Goal: Task Accomplishment & Management: Use online tool/utility

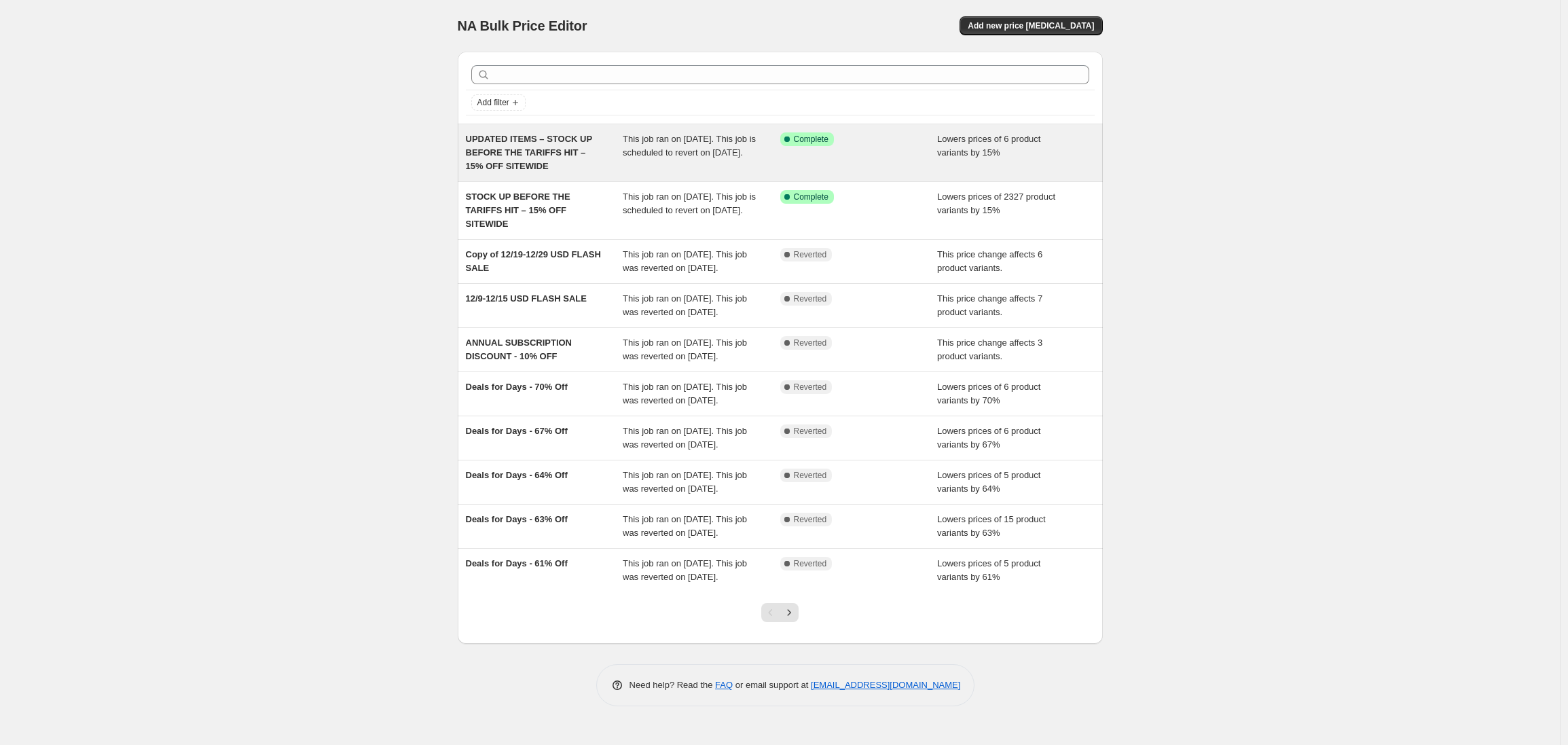
click at [576, 151] on span "UPDATED ITEMS – STOCK UP BEFORE THE TARIFFS HIT – 15% OFF SITEWIDE" at bounding box center [529, 152] width 126 height 37
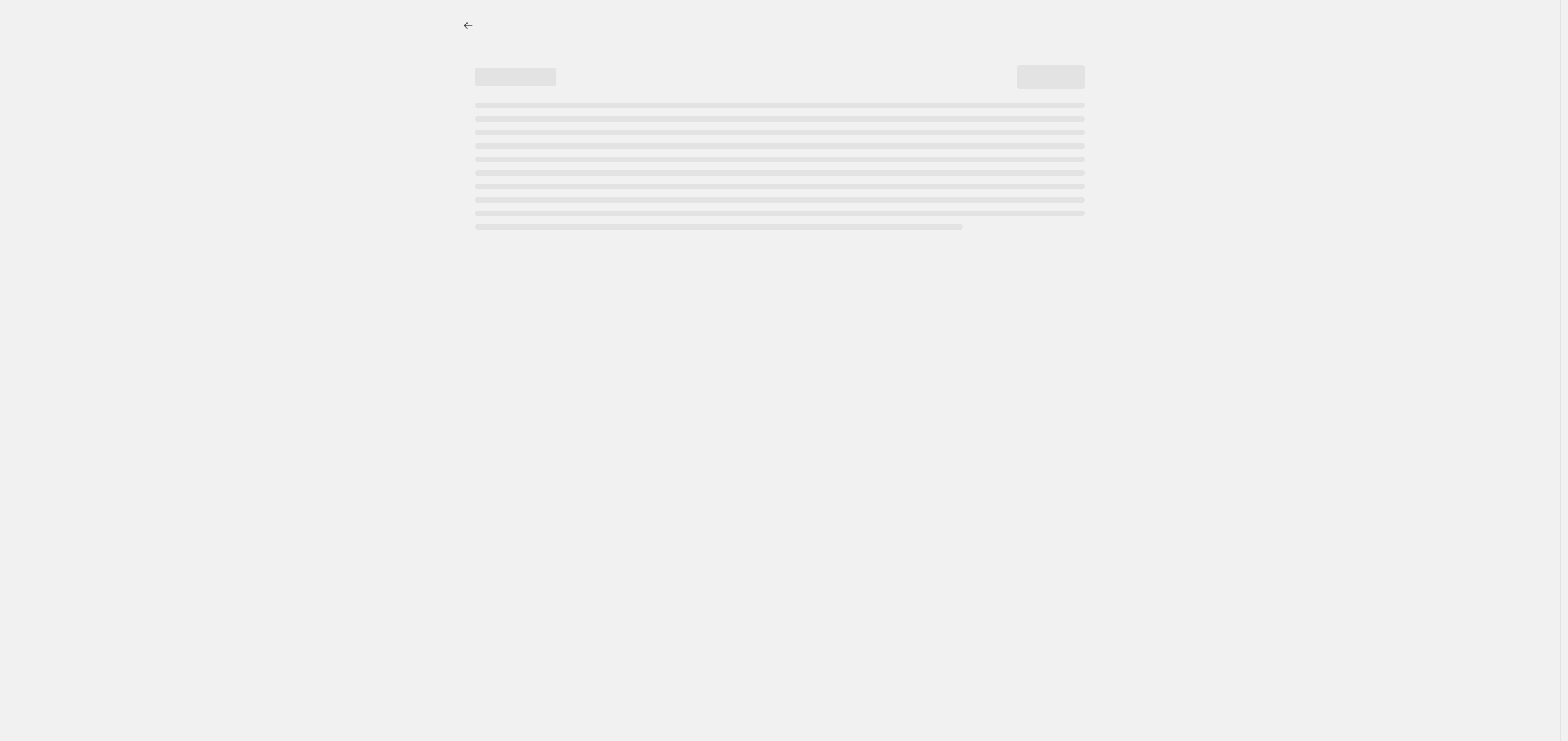
select select "percentage"
select select "no_change"
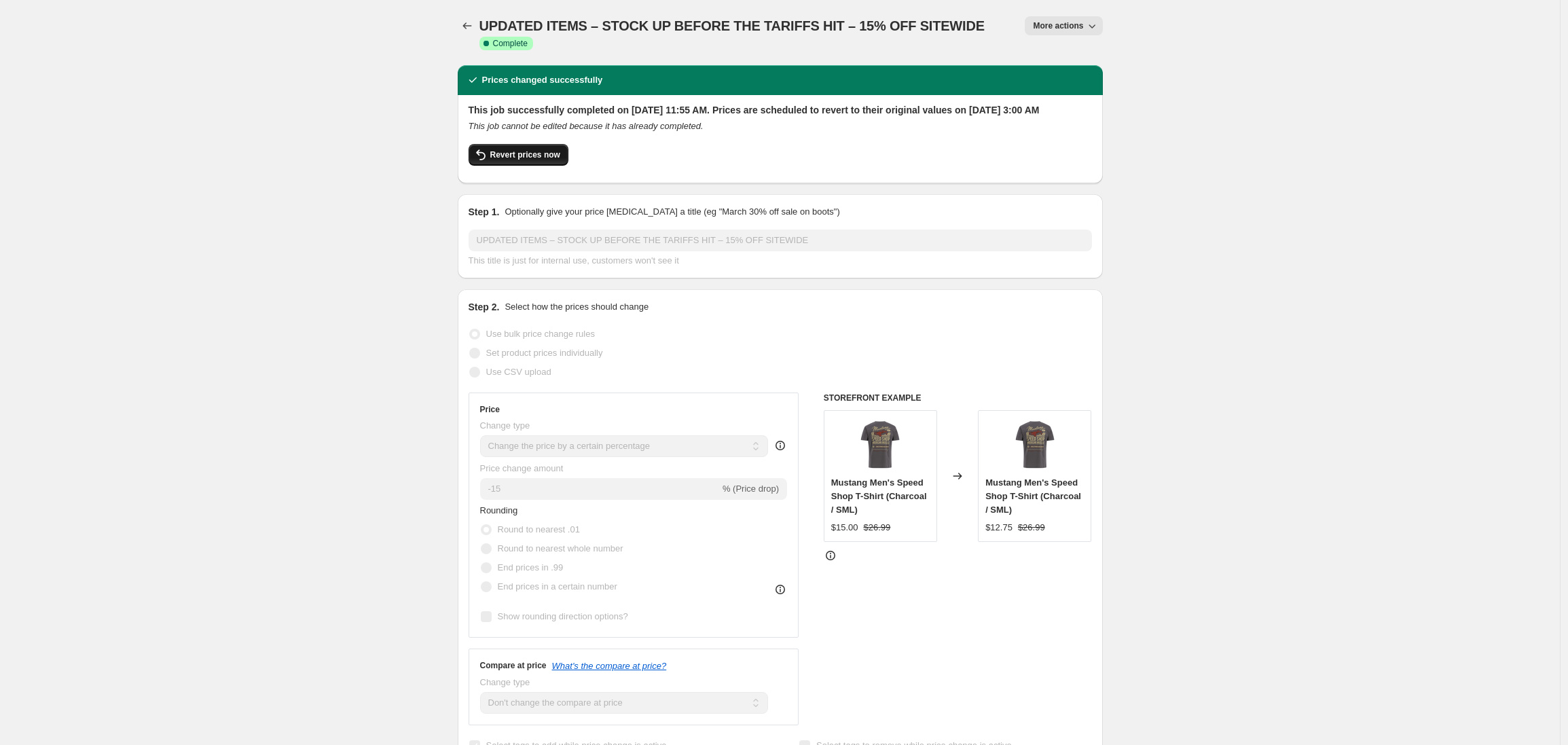
click at [514, 161] on span "Revert prices now" at bounding box center [525, 155] width 70 height 11
checkbox input "false"
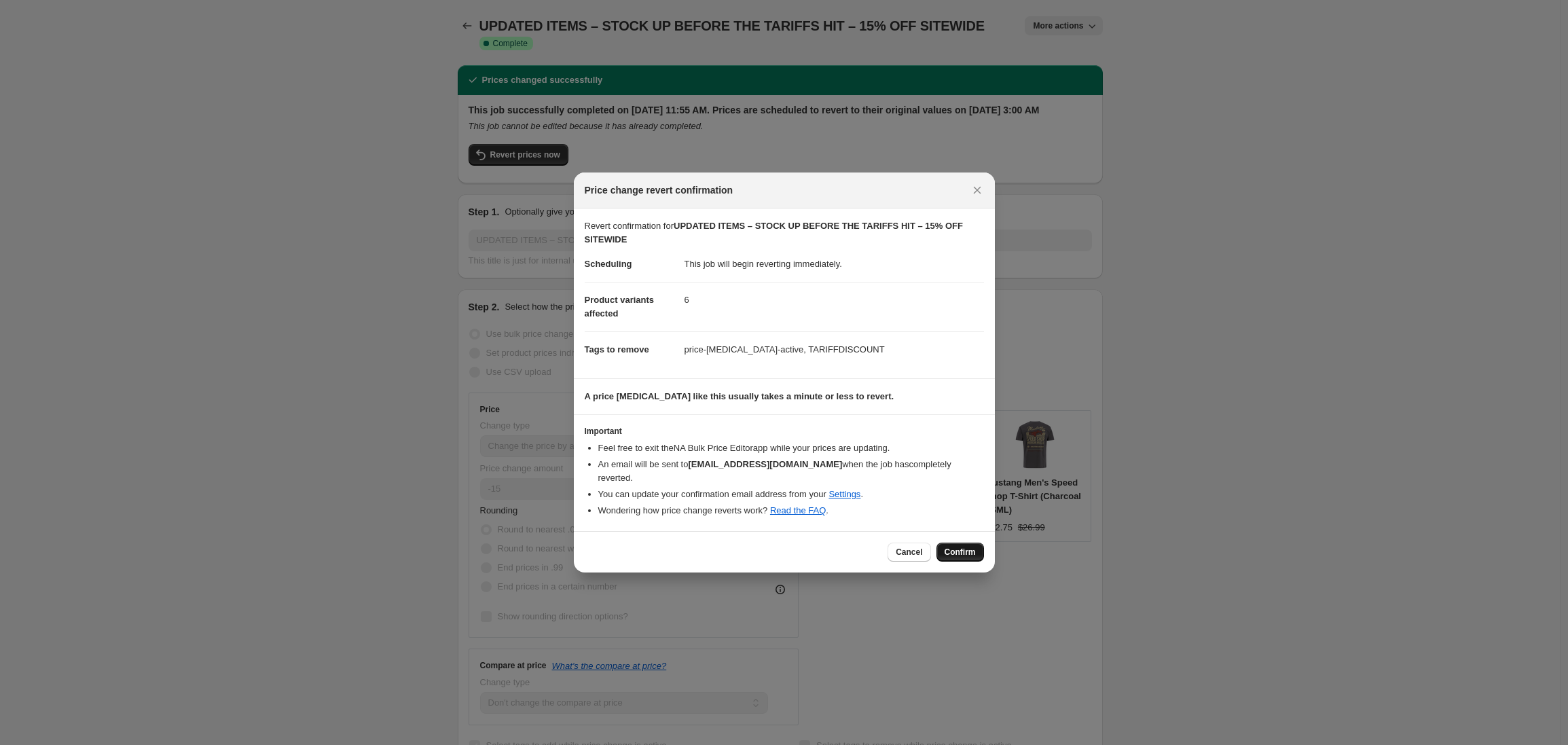
click at [960, 546] on span "Confirm" at bounding box center [960, 552] width 31 height 11
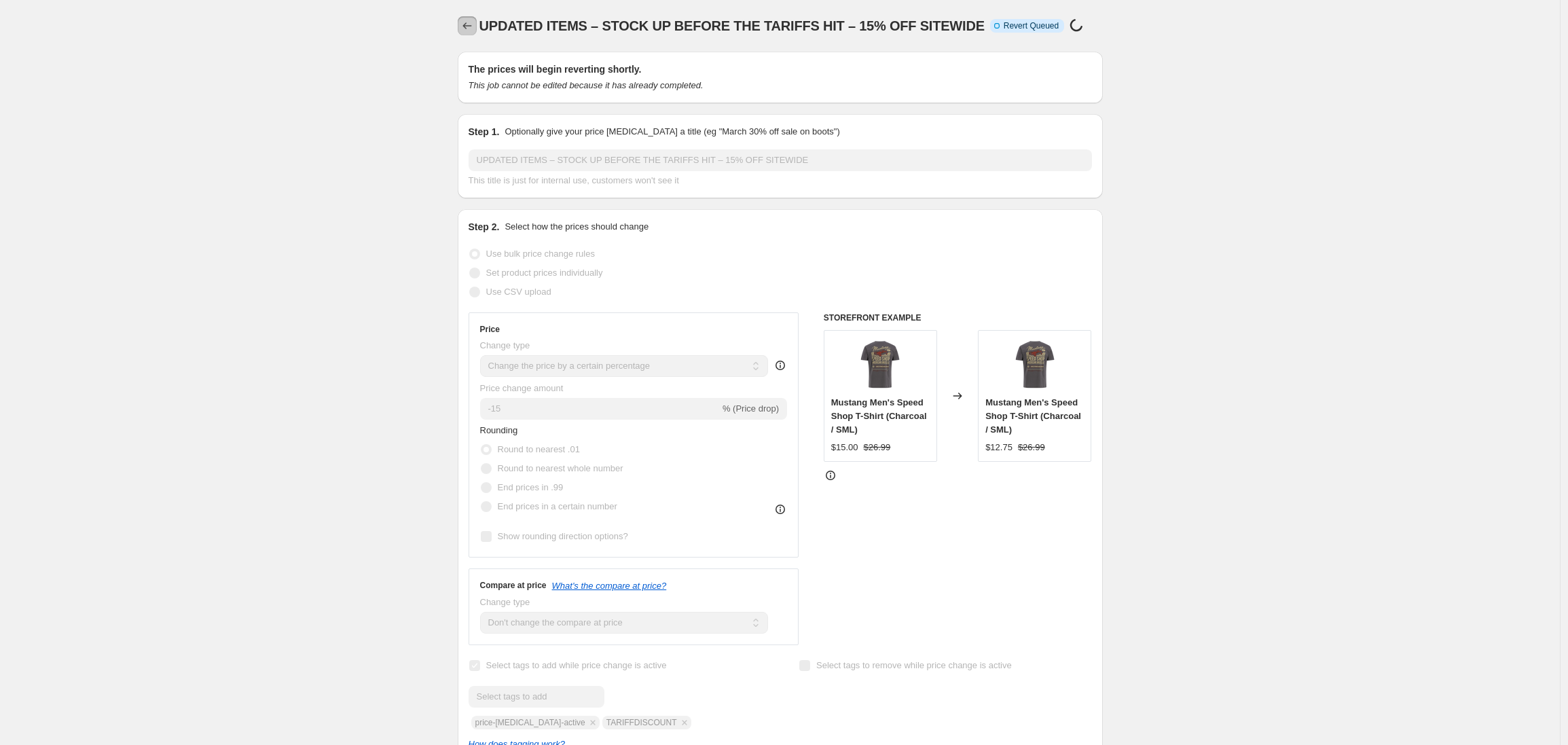
click at [470, 25] on icon "Price change jobs" at bounding box center [467, 26] width 14 height 14
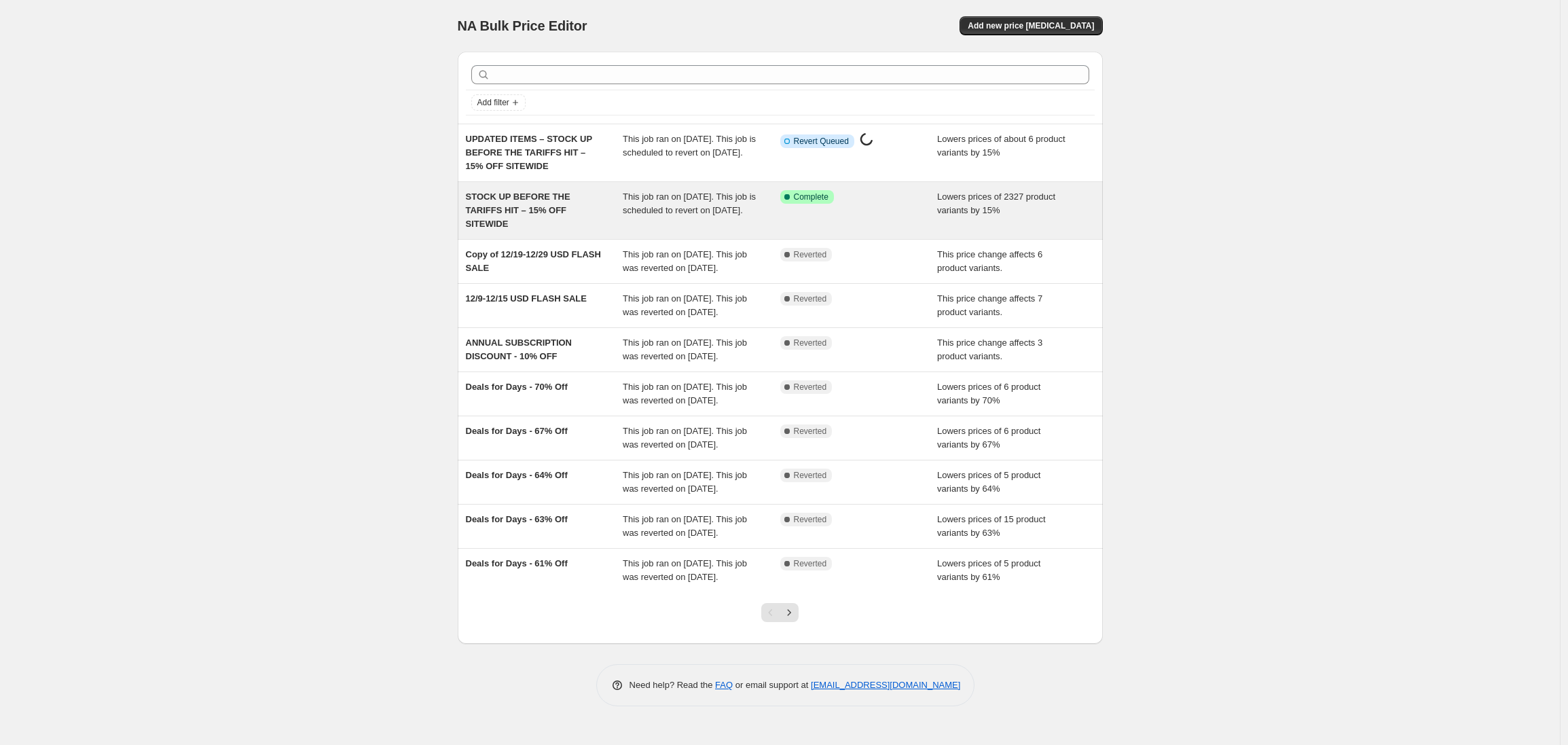
click at [516, 216] on div "STOCK UP BEFORE THE TARIFFS HIT – 15% OFF SITEWIDE" at bounding box center [545, 210] width 158 height 41
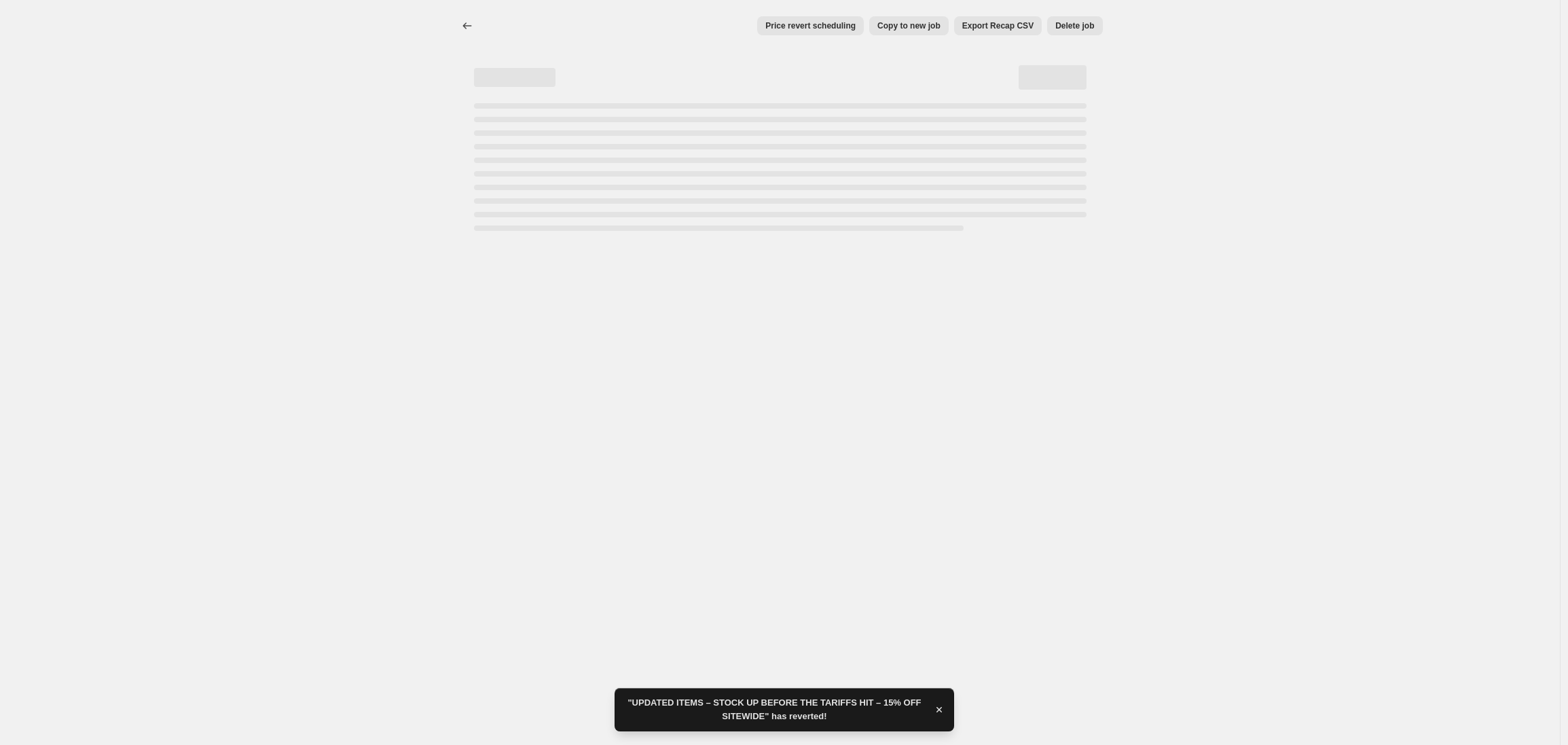
select select "percentage"
select select "no_change"
select select "product_status"
select select "tag"
select select "not_equal"
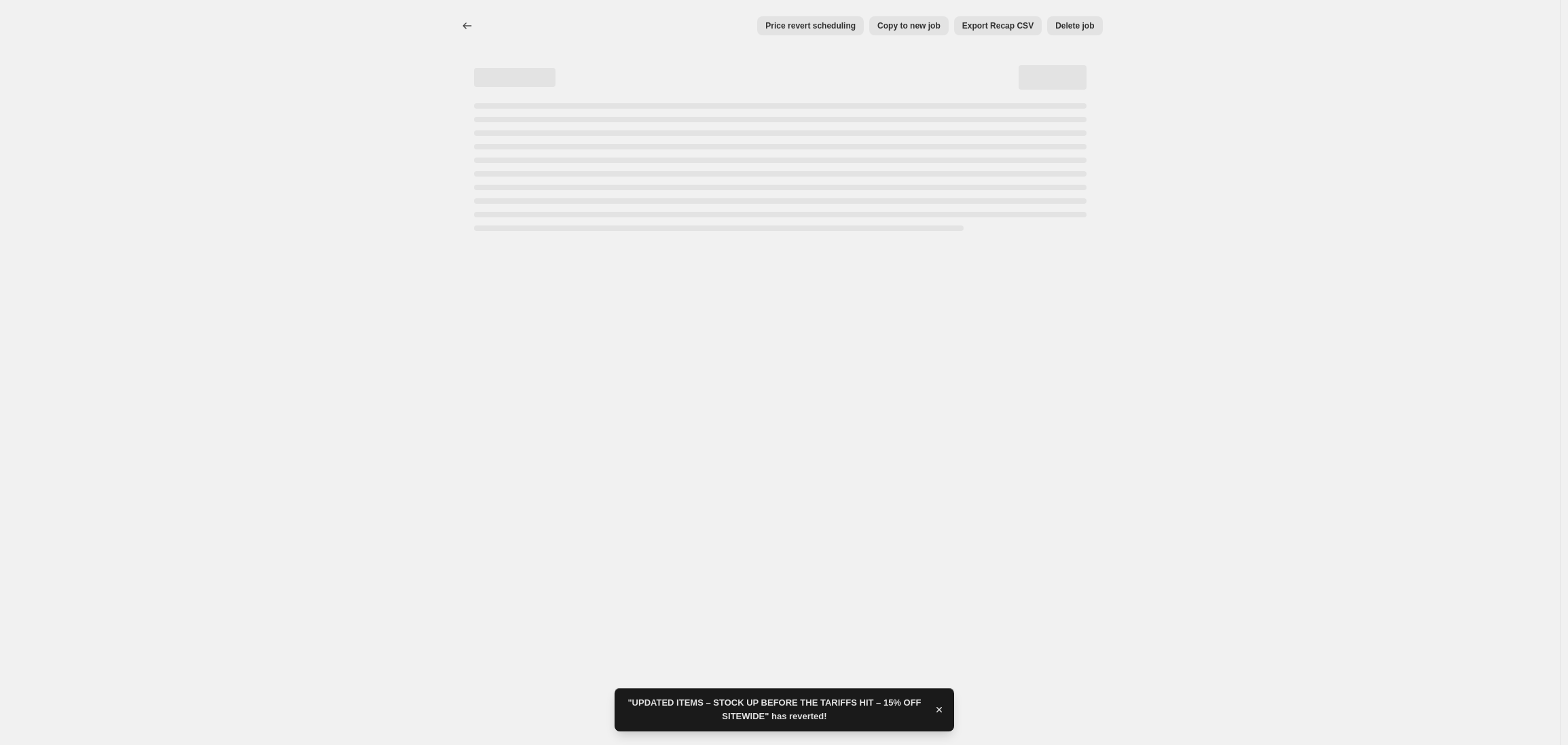
select select "tag"
select select "not_equal"
select select "tag"
select select "not_equal"
select select "tag"
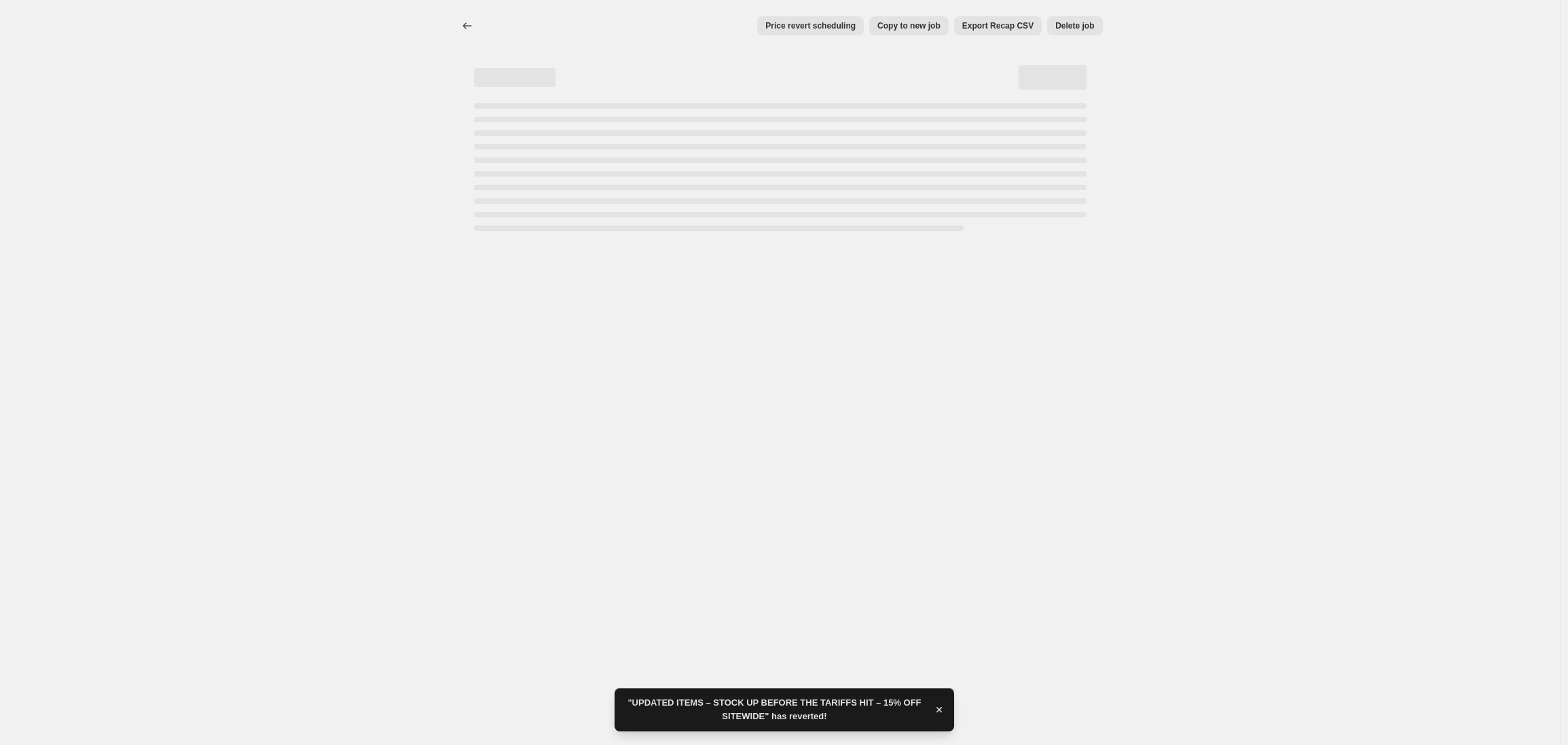
select select "not_equal"
select select "tag"
select select "not_equal"
select select "tag"
select select "not_equal"
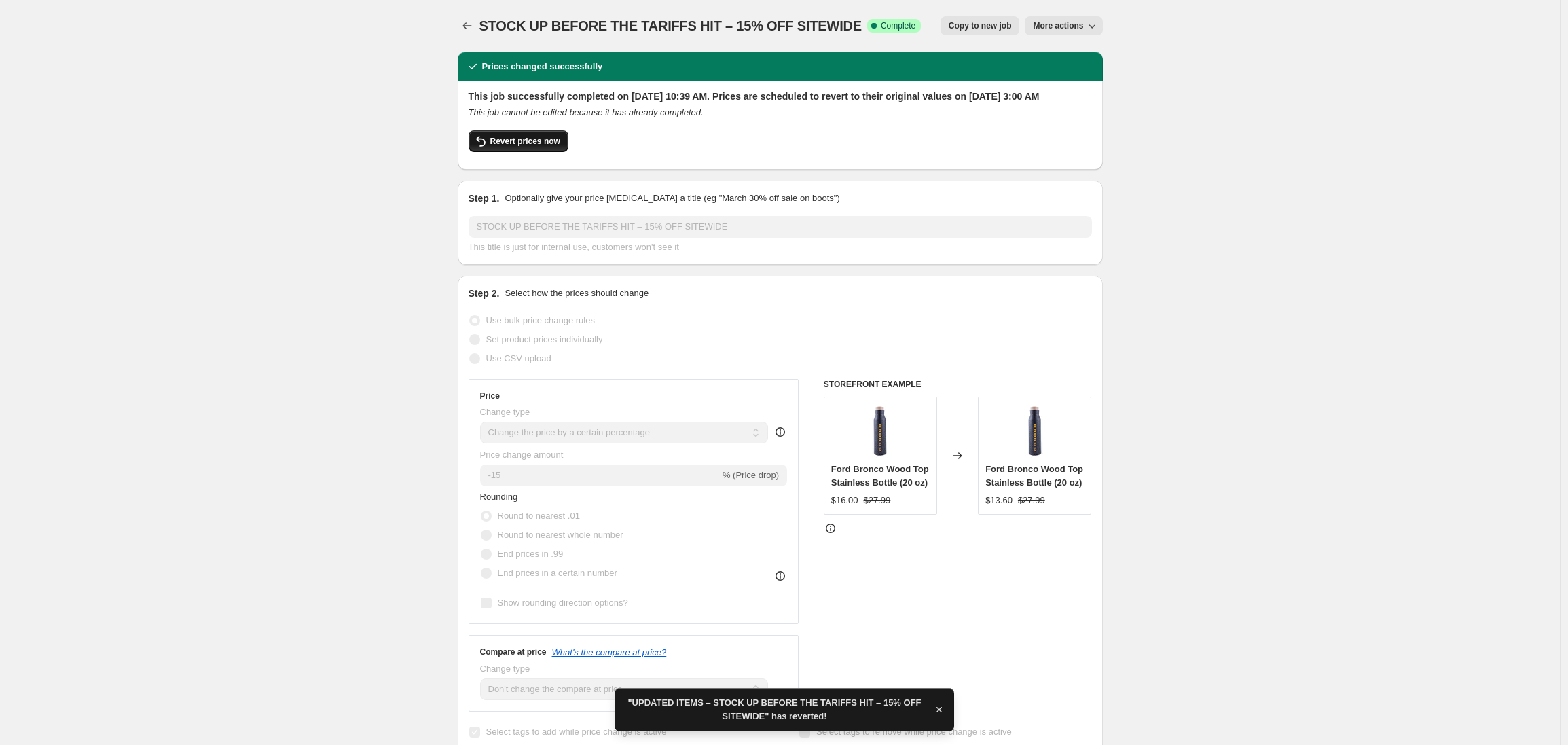
click at [520, 147] on span "Revert prices now" at bounding box center [525, 141] width 70 height 11
checkbox input "false"
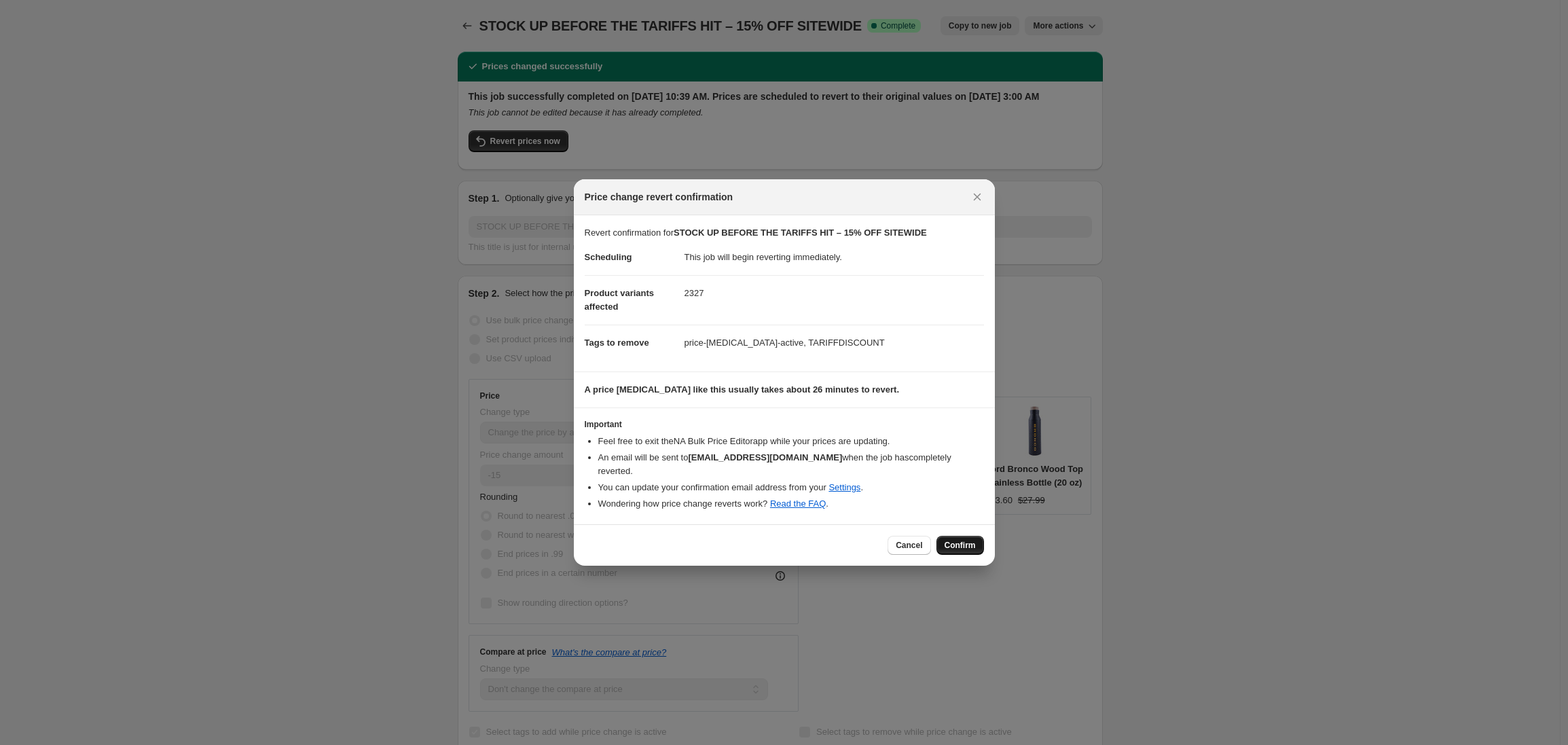
click at [960, 540] on span "Confirm" at bounding box center [960, 546] width 31 height 11
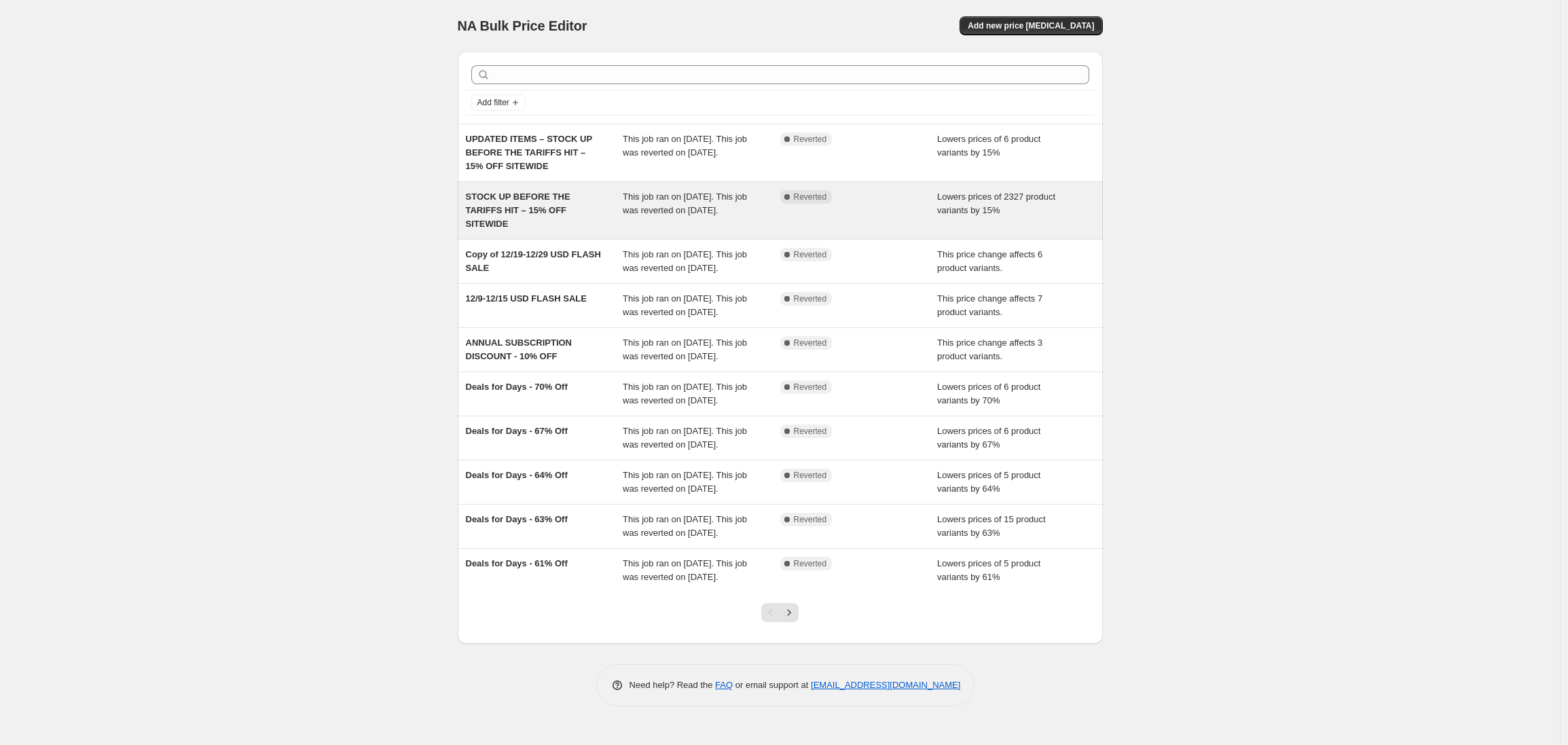
click at [582, 205] on div "STOCK UP BEFORE THE TARIFFS HIT – 15% OFF SITEWIDE" at bounding box center [545, 210] width 158 height 41
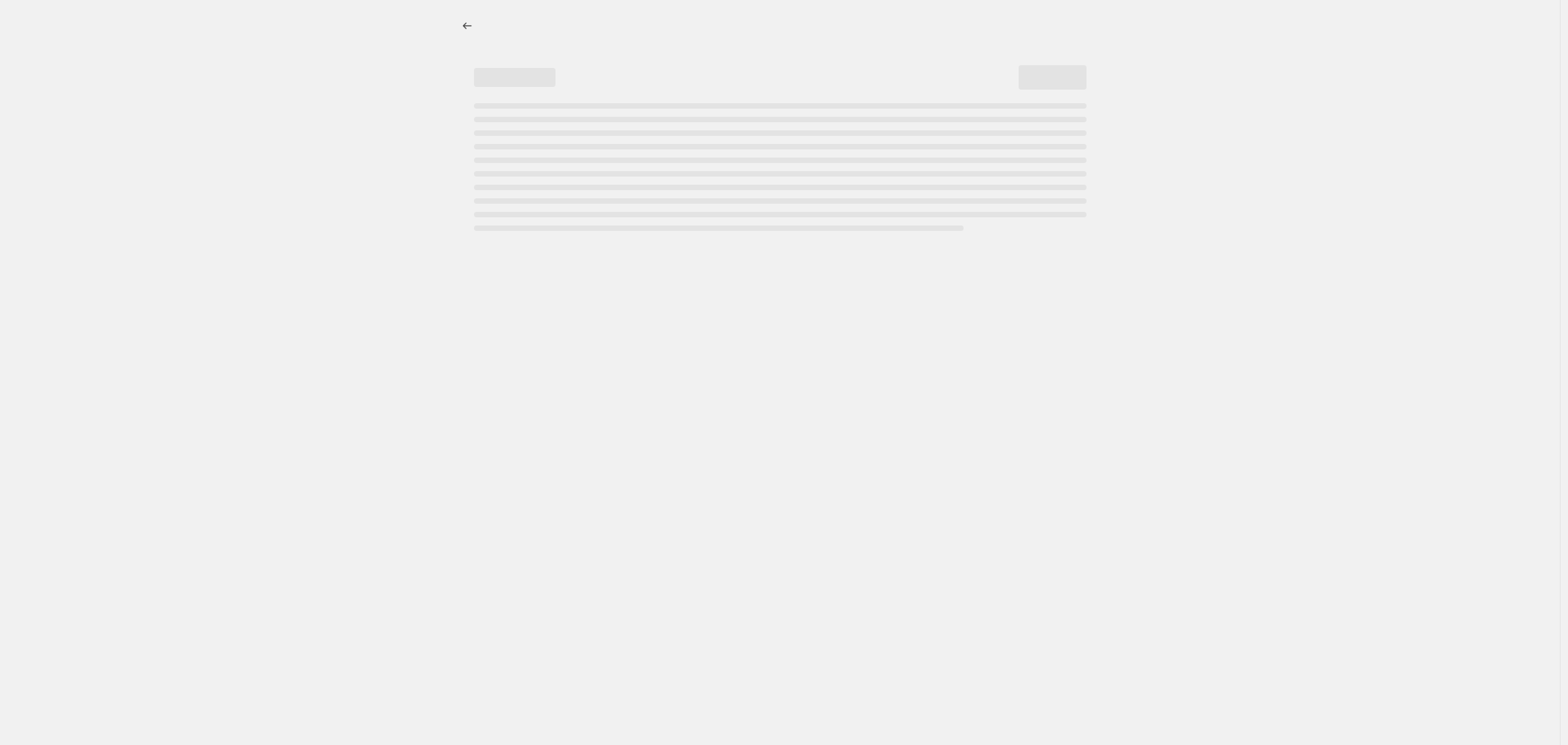
select select "percentage"
select select "no_change"
select select "product_status"
select select "not_equal"
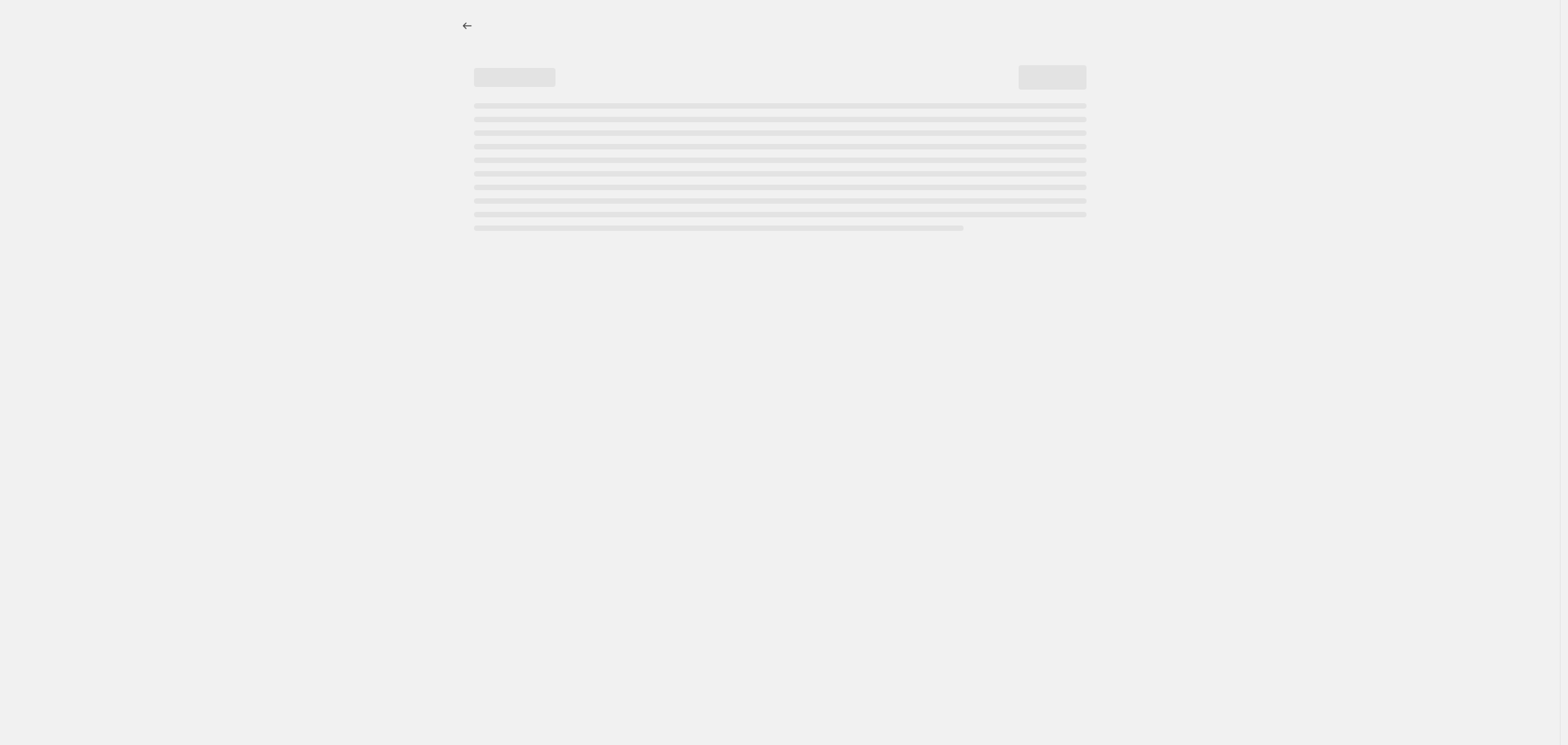
select select "not_equal"
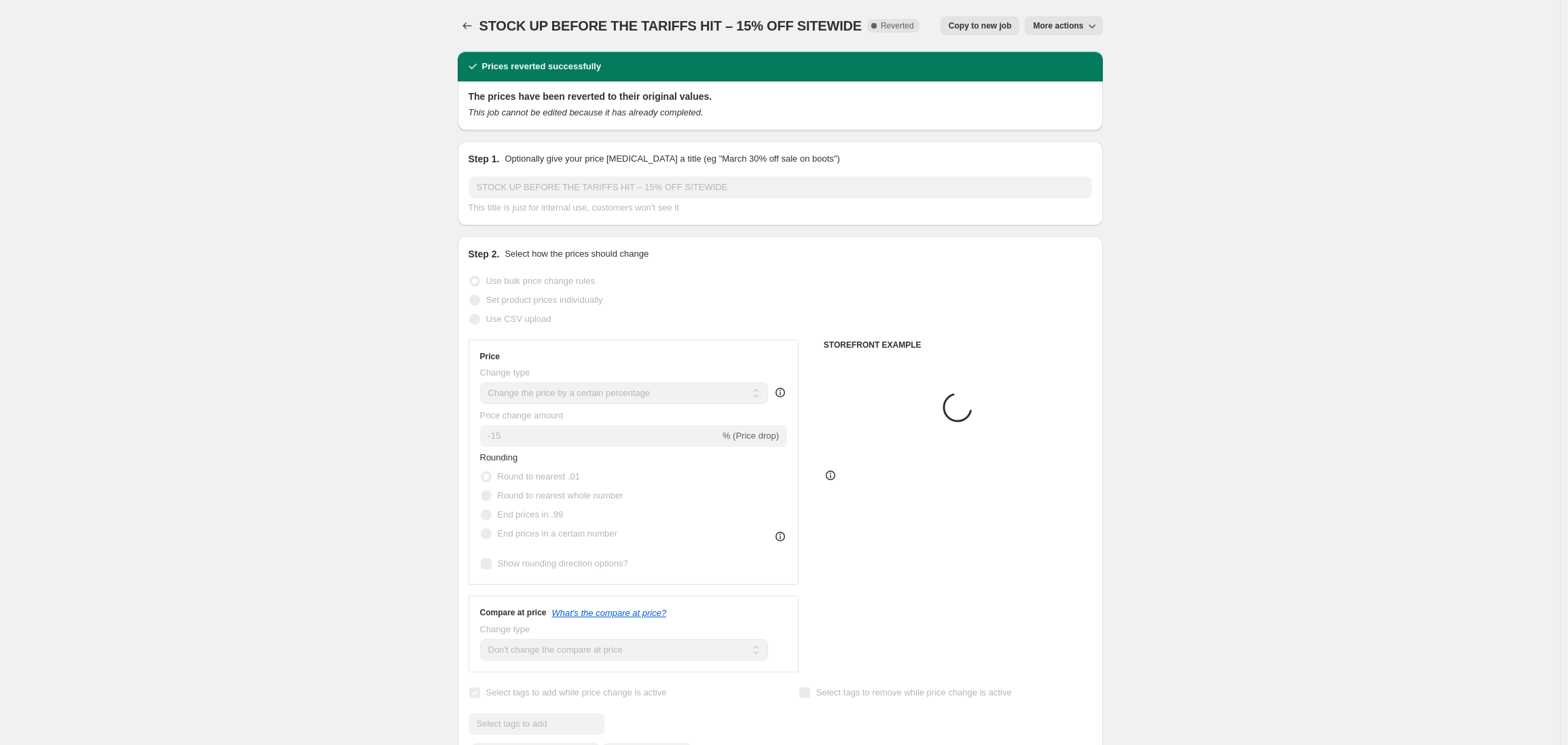
select select "tag"
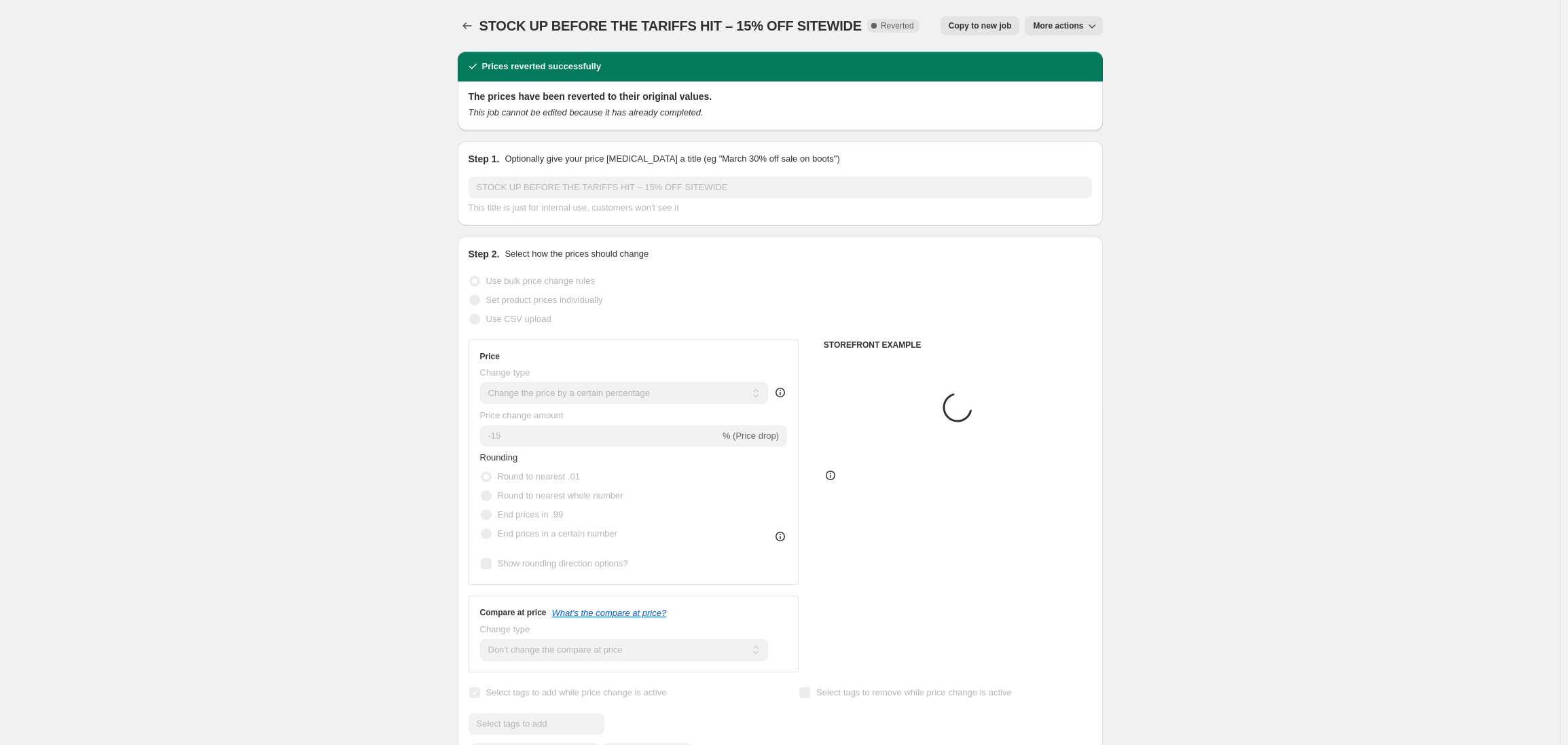
select select "tag"
click at [970, 27] on span "Copy to new job" at bounding box center [979, 26] width 63 height 11
select select "percentage"
select select "no_change"
select select "product_status"
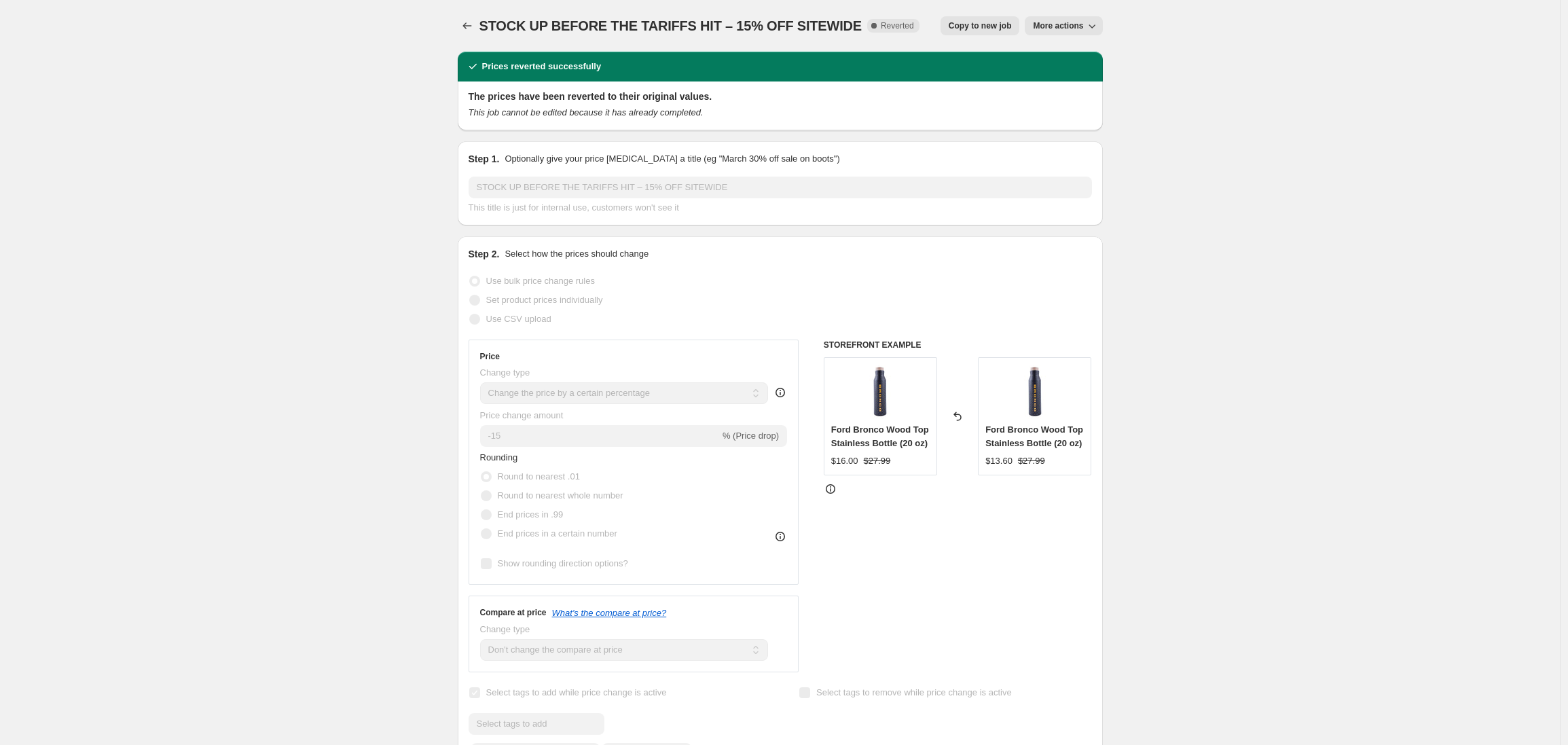
select select "tag"
select select "not_equal"
select select "tag"
select select "not_equal"
select select "tag"
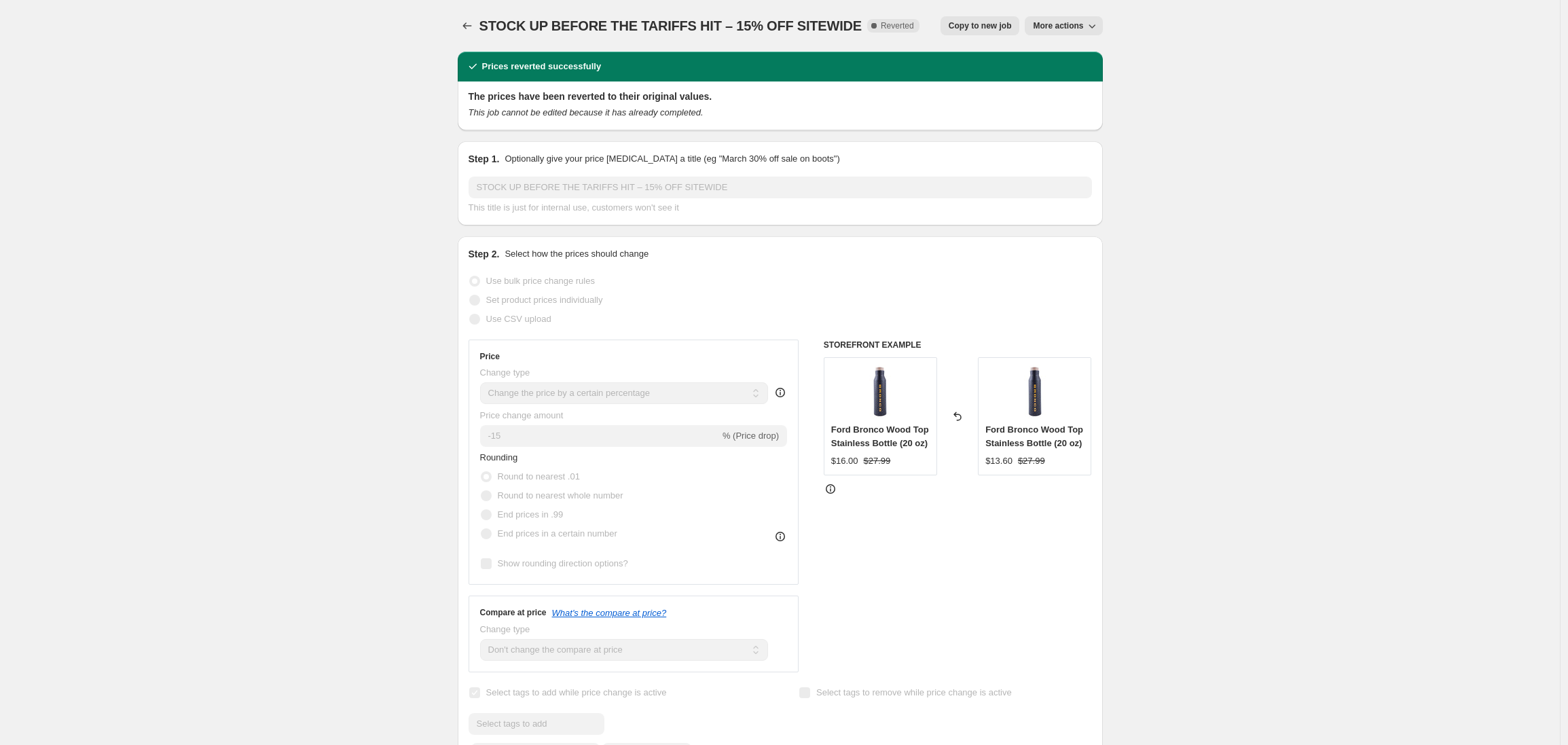
select select "not_equal"
select select "tag"
select select "not_equal"
select select "tag"
select select "not_equal"
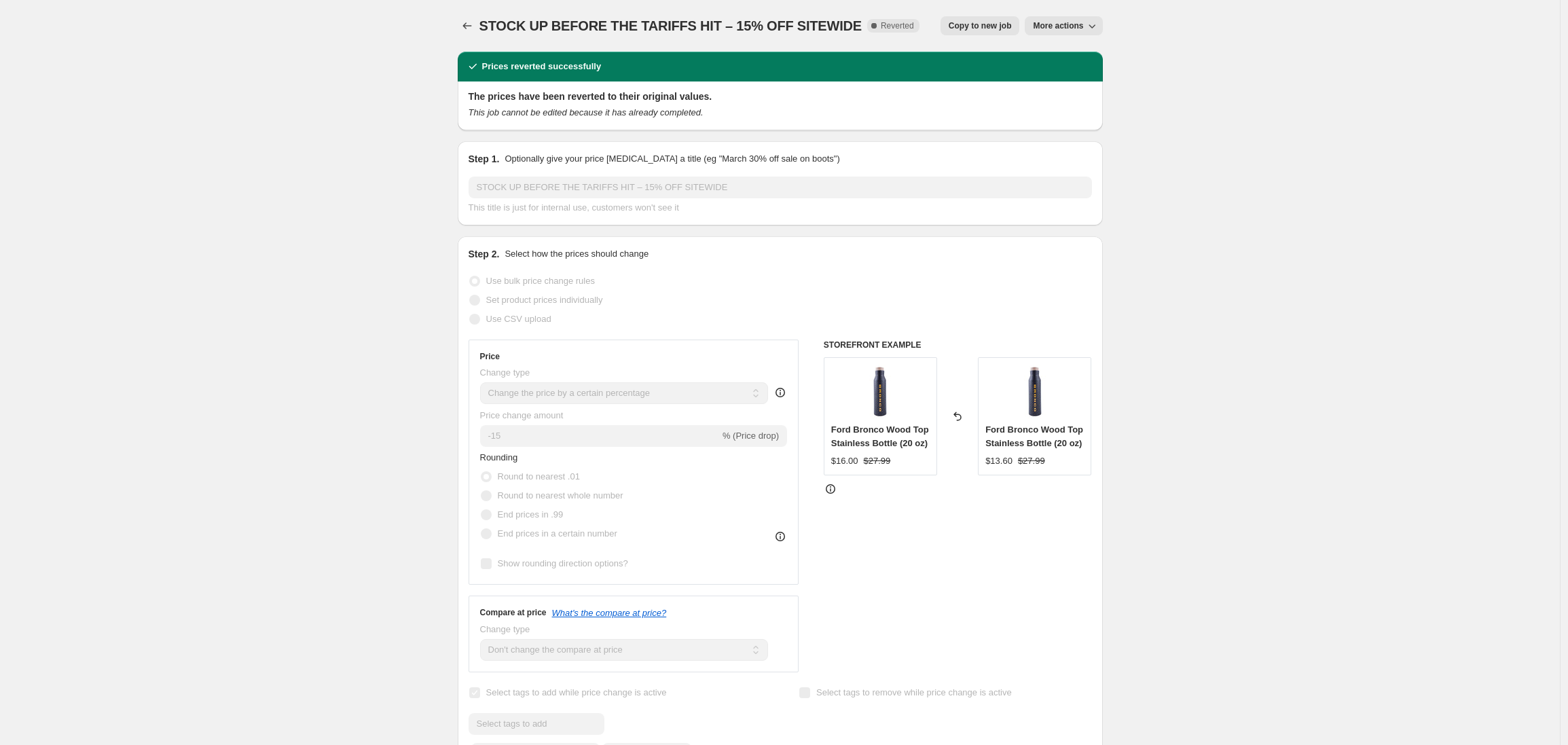
select select "tag"
select select "not_equal"
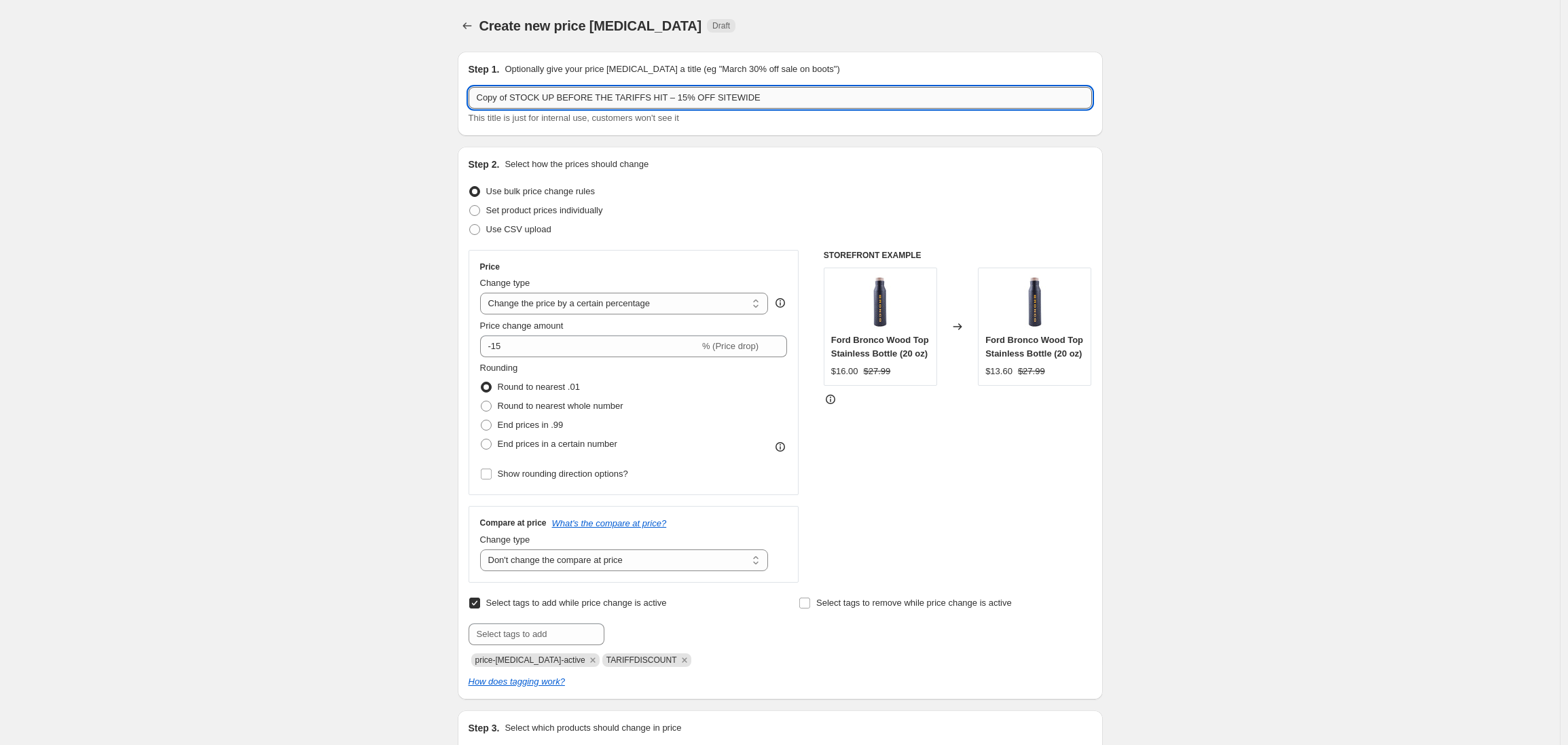
click at [531, 104] on input "Copy of STOCK UP BEFORE THE TARIFFS HIT – 15% OFF SITEWIDE" at bounding box center [780, 98] width 623 height 22
drag, startPoint x: 680, startPoint y: 98, endPoint x: 434, endPoint y: 96, distance: 246.0
click at [590, 95] on input "15% OFF SITEWIDE" at bounding box center [780, 98] width 623 height 22
type input "15% OFF SITEWIDE – NO FALL LAUNCH ITEMS"
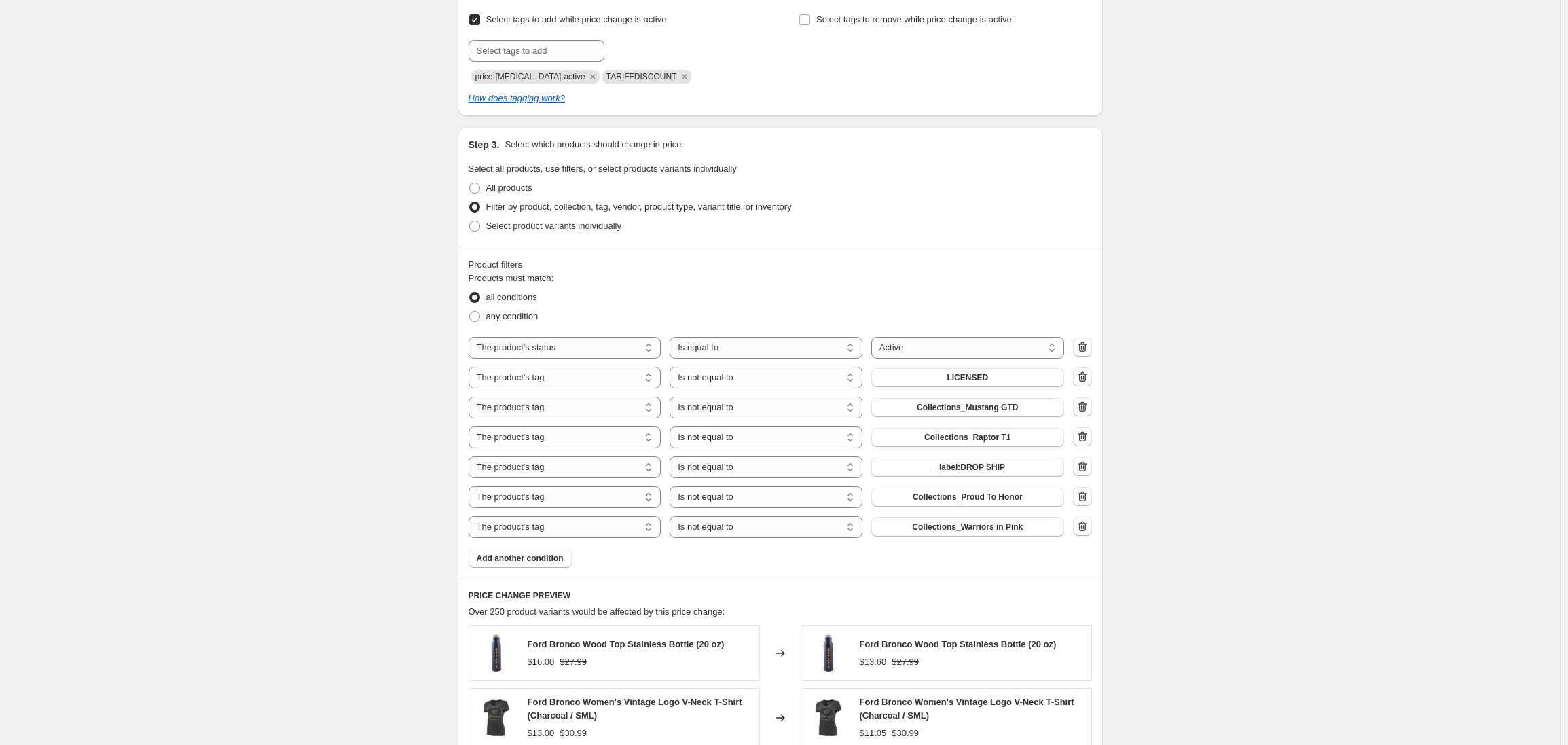
scroll to position [658, 0]
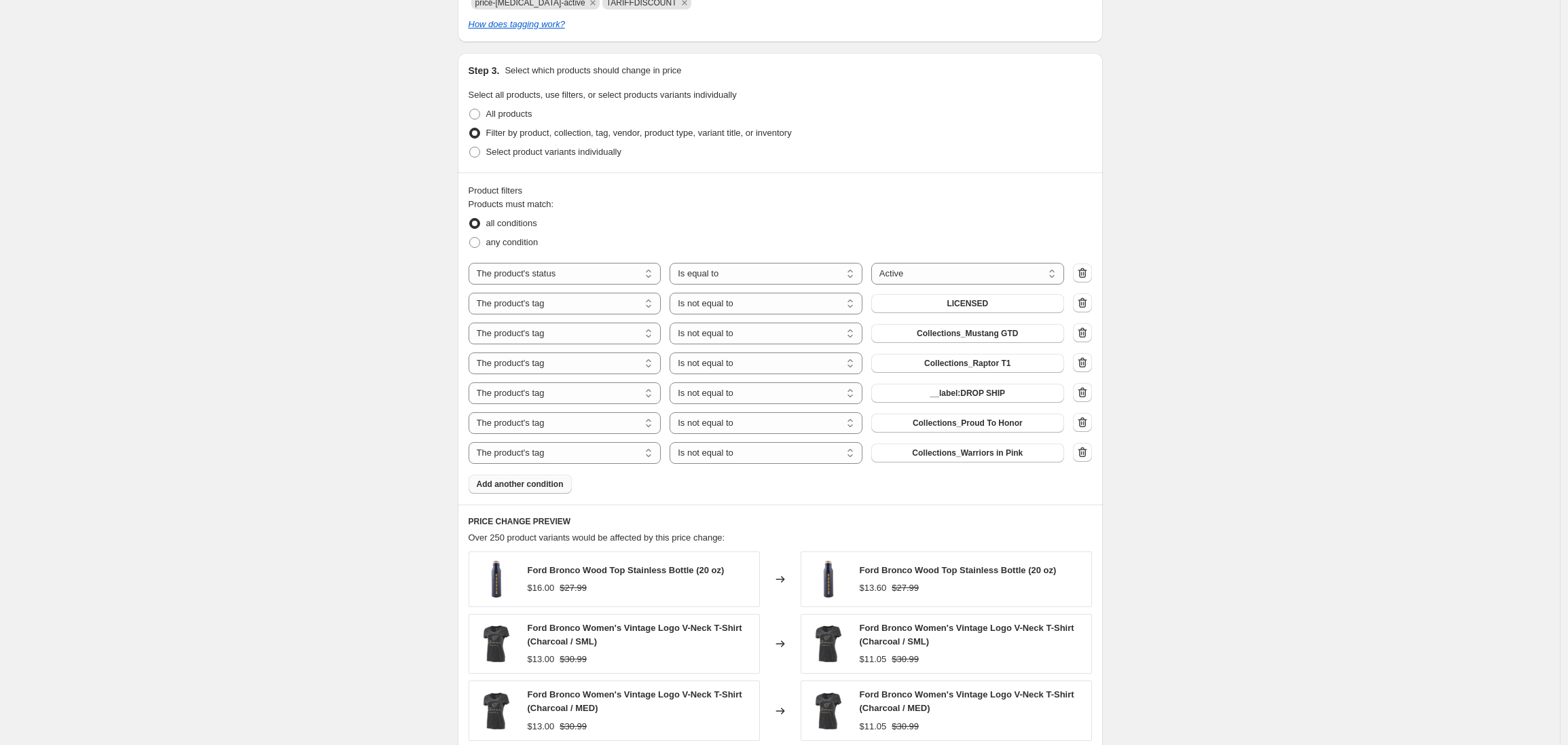
click at [548, 486] on span "Add another condition" at bounding box center [520, 484] width 87 height 11
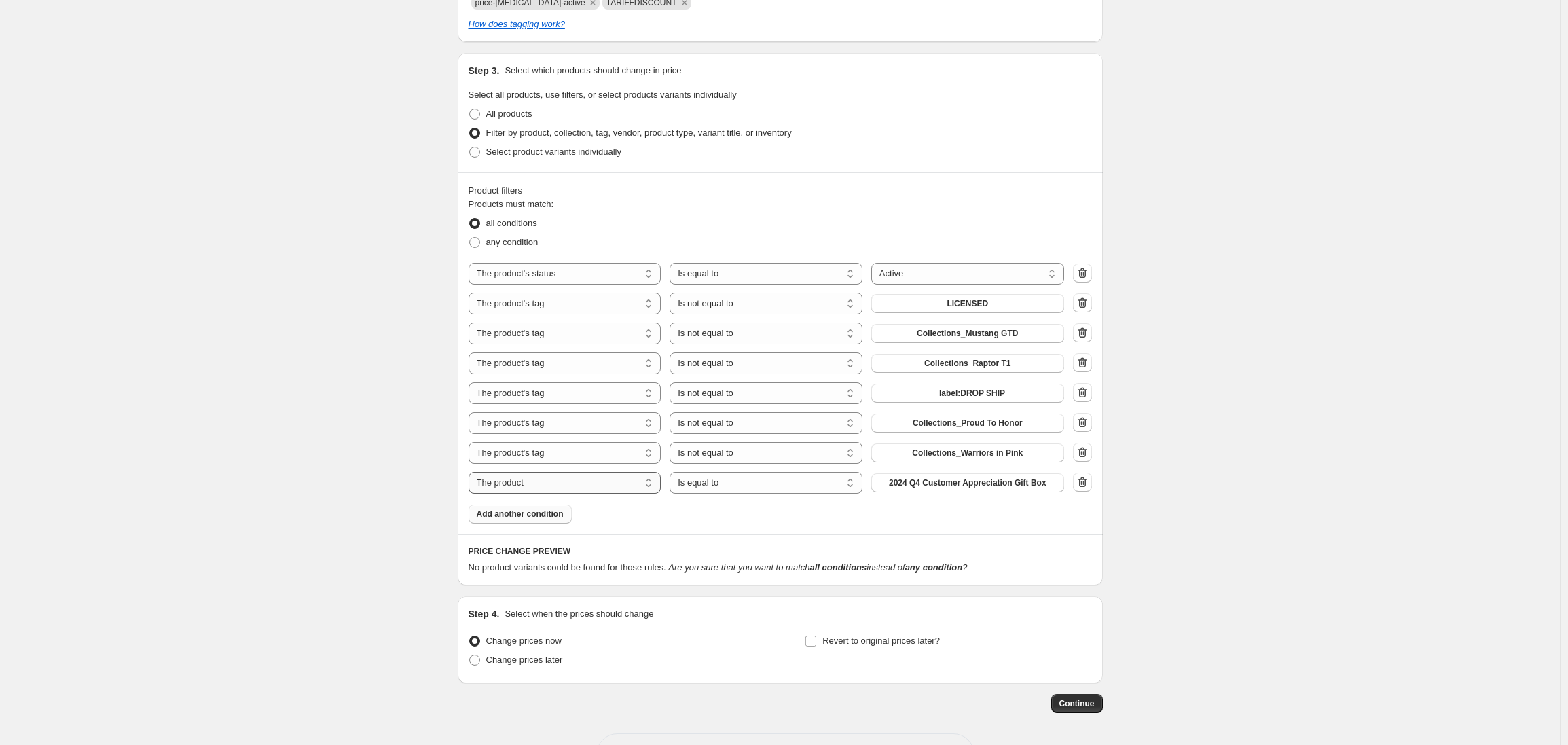
click at [546, 483] on select "The product The product's collection The product's tag The product's vendor The…" at bounding box center [564, 483] width 192 height 22
select select "tag"
click at [743, 486] on select "Is equal to Is not equal to" at bounding box center [765, 483] width 192 height 22
select select "not_equal"
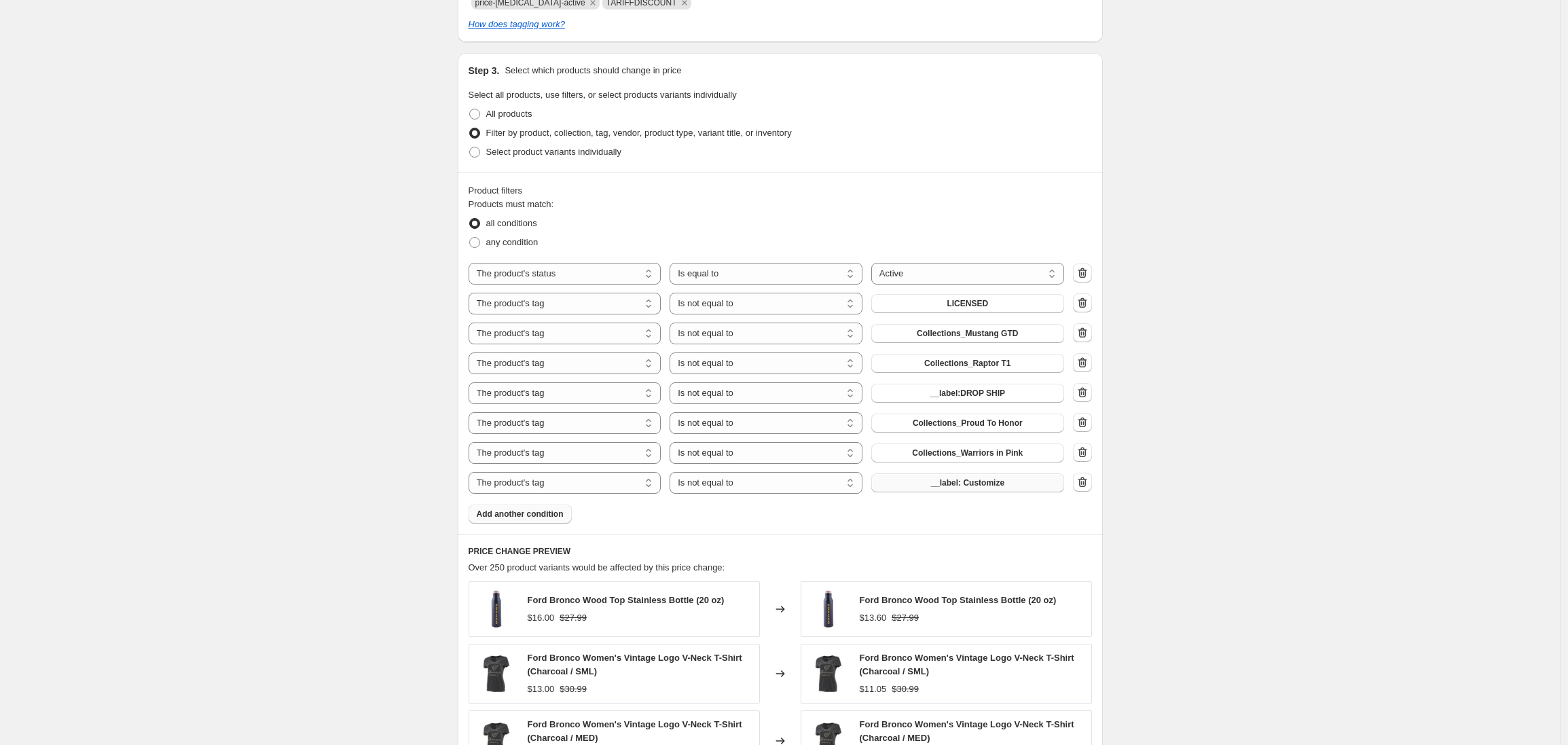
click at [976, 485] on span "__label: Customize" at bounding box center [967, 483] width 74 height 11
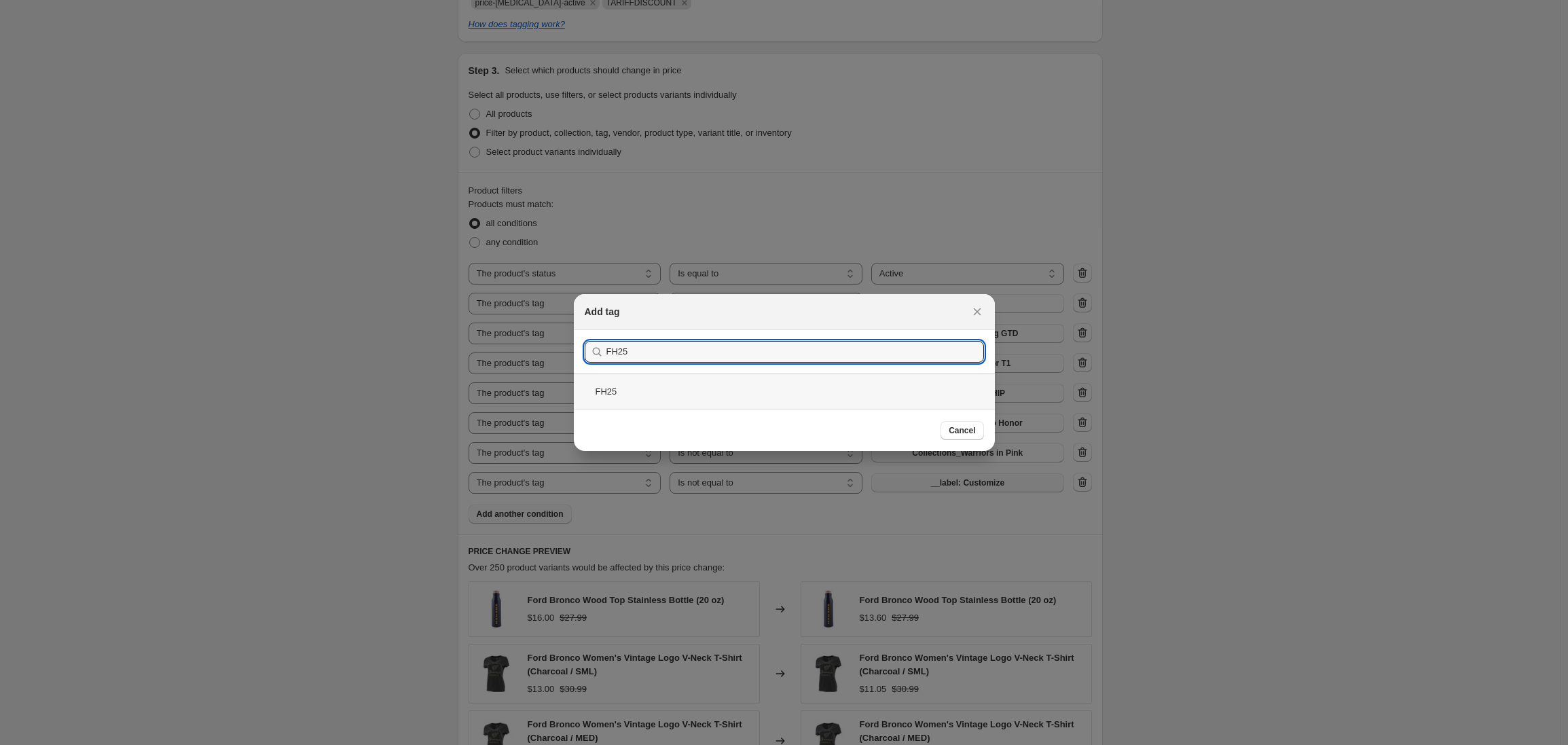
type input "FH25"
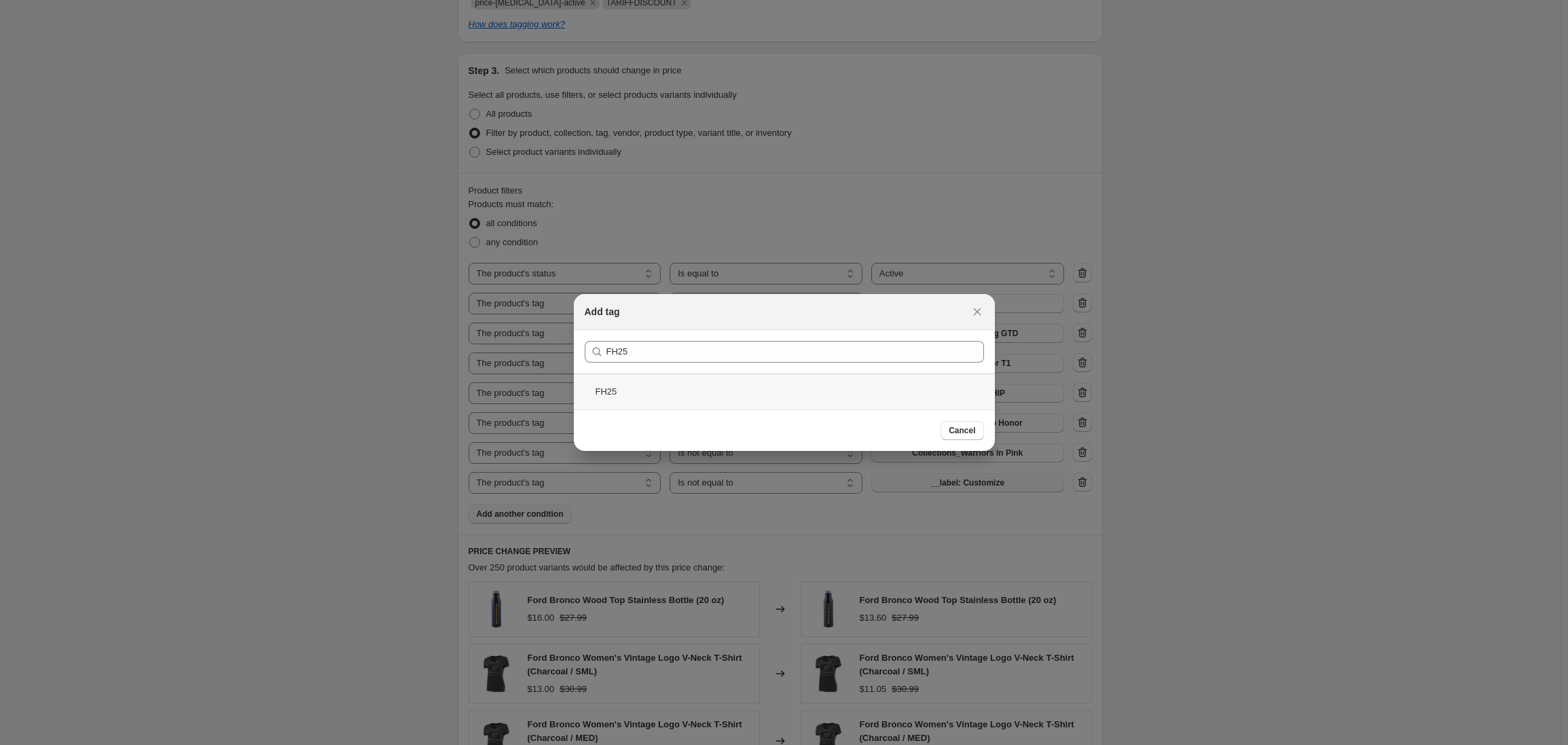
click at [614, 390] on div "FH25" at bounding box center [784, 392] width 421 height 36
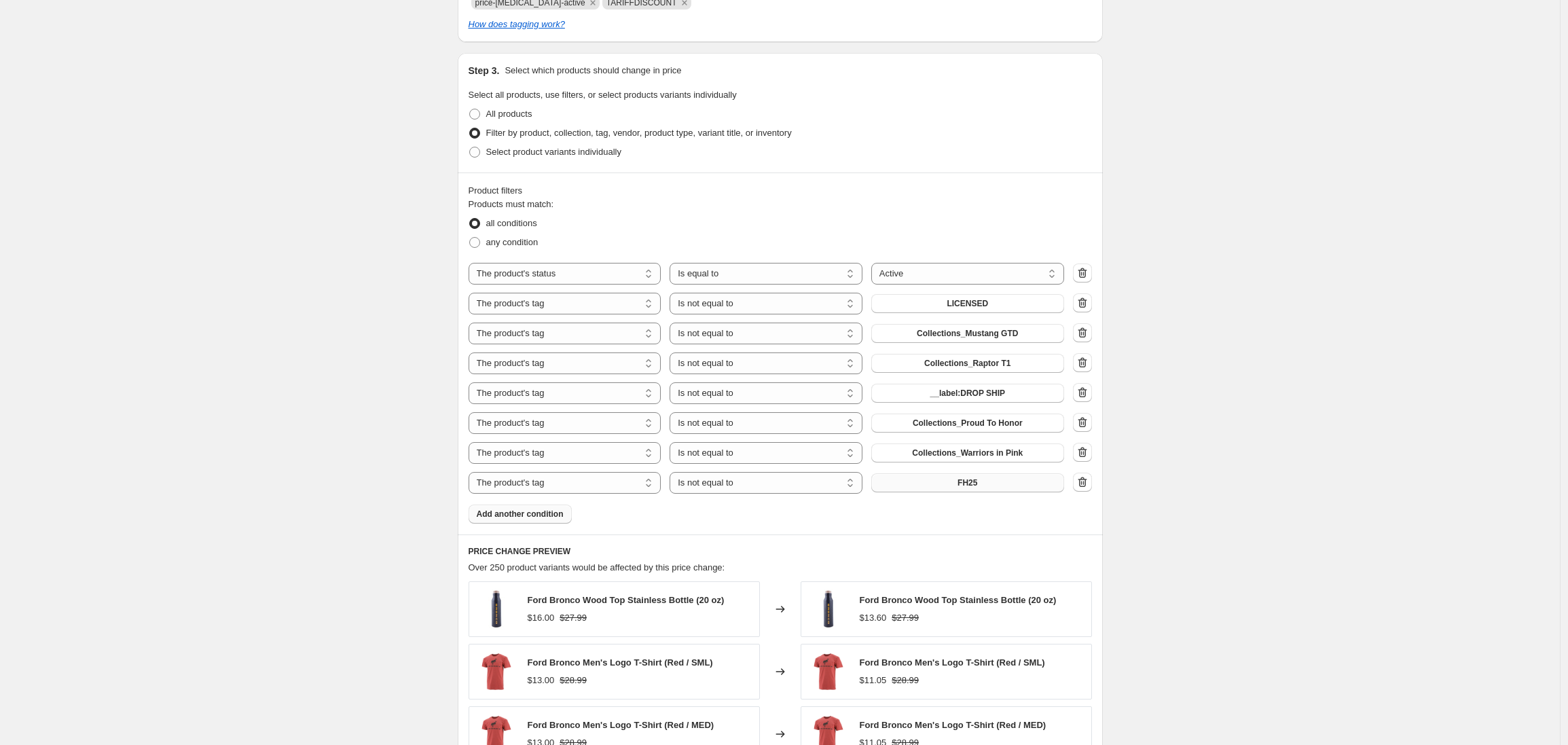
click at [337, 428] on div "Create new price change job. This page is ready Create new price change job Dra…" at bounding box center [779, 240] width 1559 height 1796
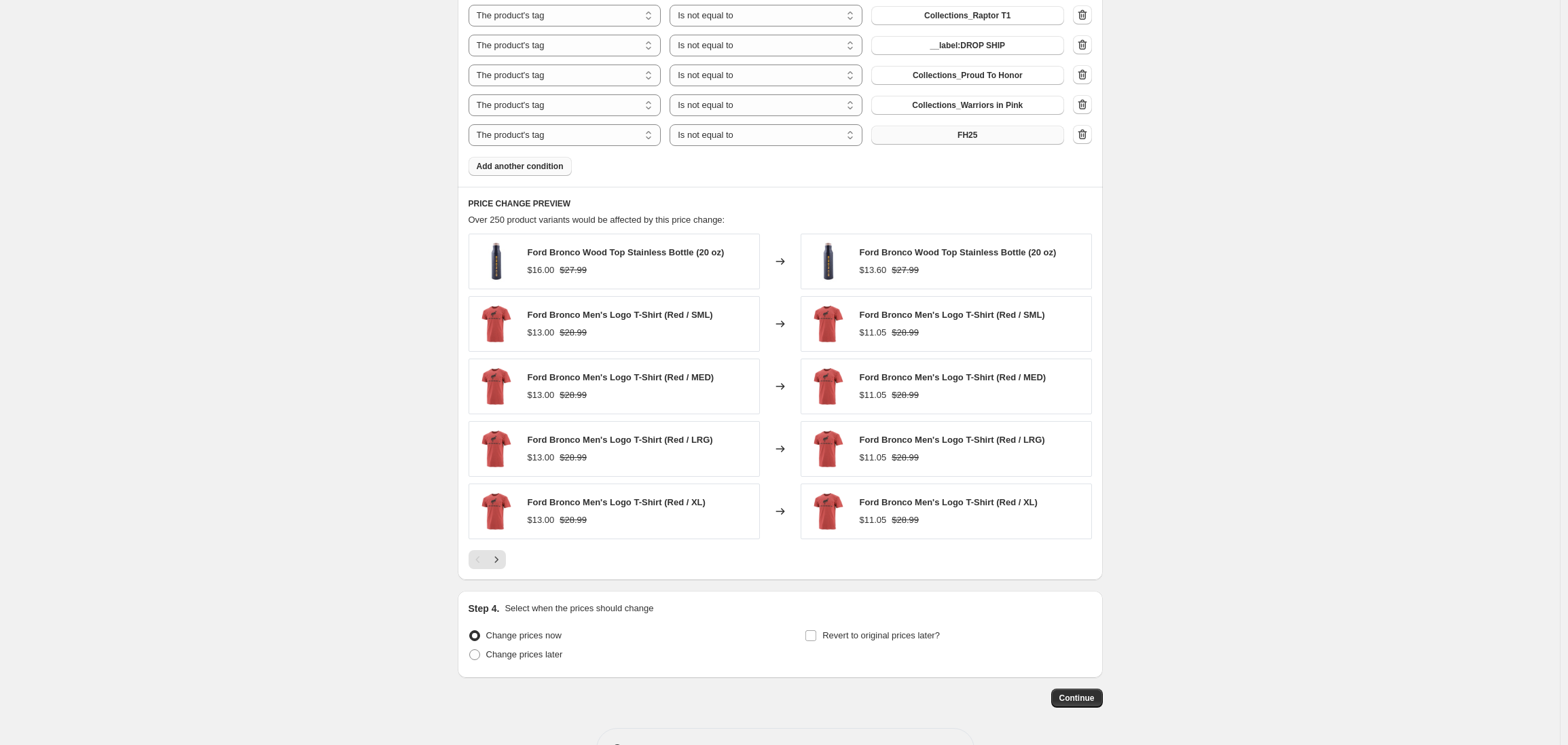
scroll to position [1023, 0]
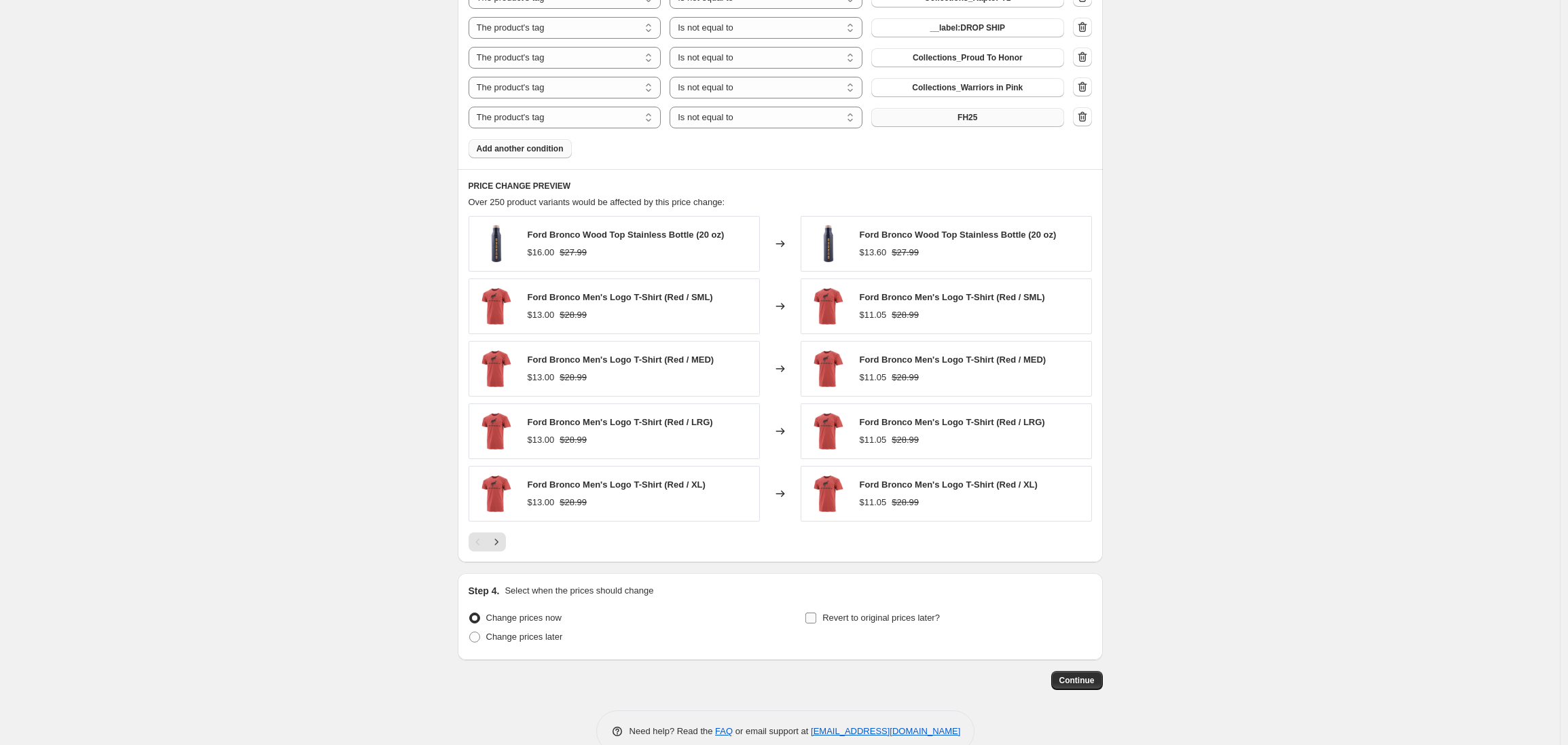
click at [816, 618] on input "Revert to original prices later?" at bounding box center [810, 618] width 11 height 11
checkbox input "true"
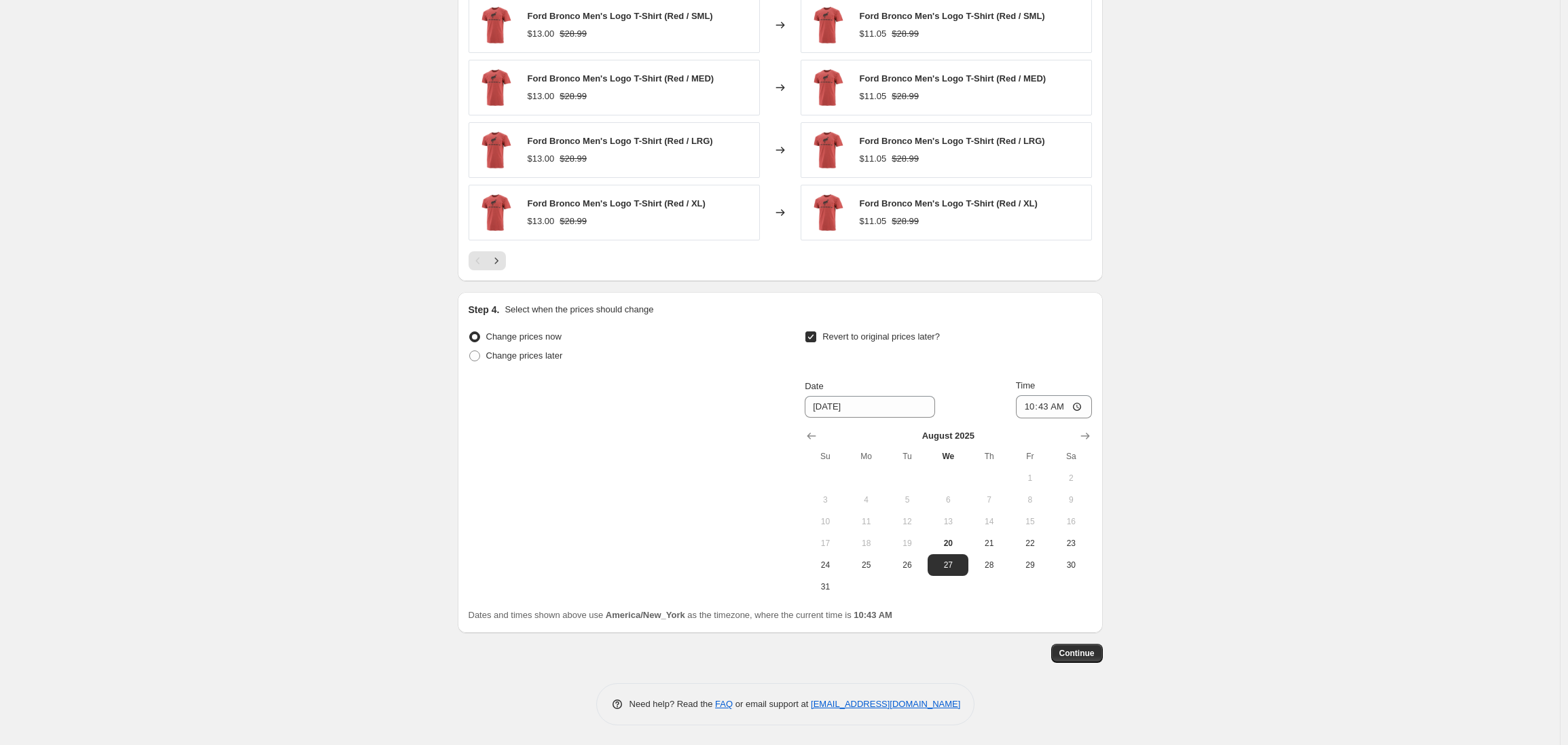
scroll to position [1305, 0]
click at [1090, 433] on icon "Show next month, September 2025" at bounding box center [1085, 435] width 14 height 14
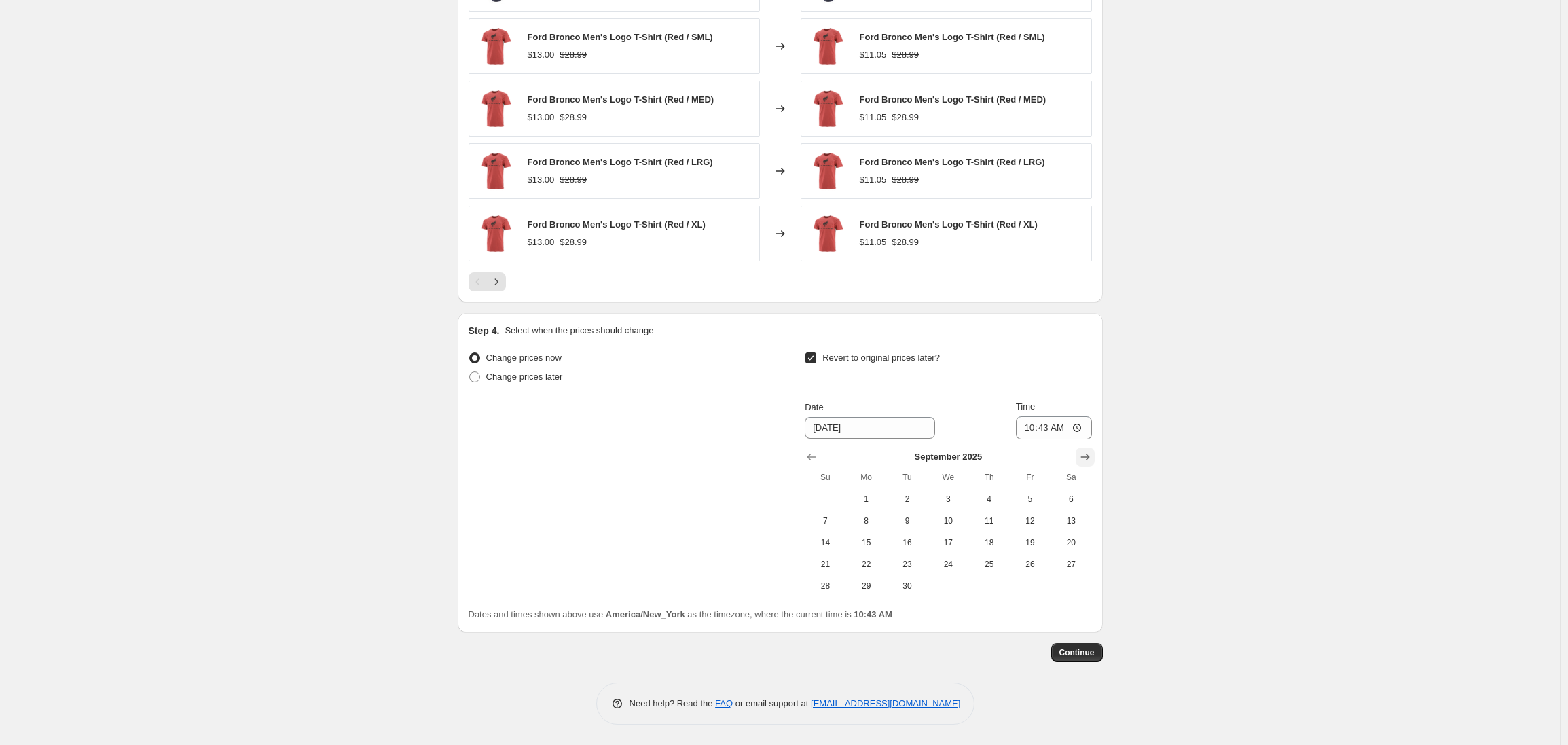
scroll to position [1283, 0]
click at [834, 545] on span "14" at bounding box center [825, 542] width 30 height 11
click at [1030, 432] on input "10:43" at bounding box center [1054, 427] width 76 height 23
click at [872, 544] on span "15" at bounding box center [866, 542] width 30 height 11
type input "[DATE]"
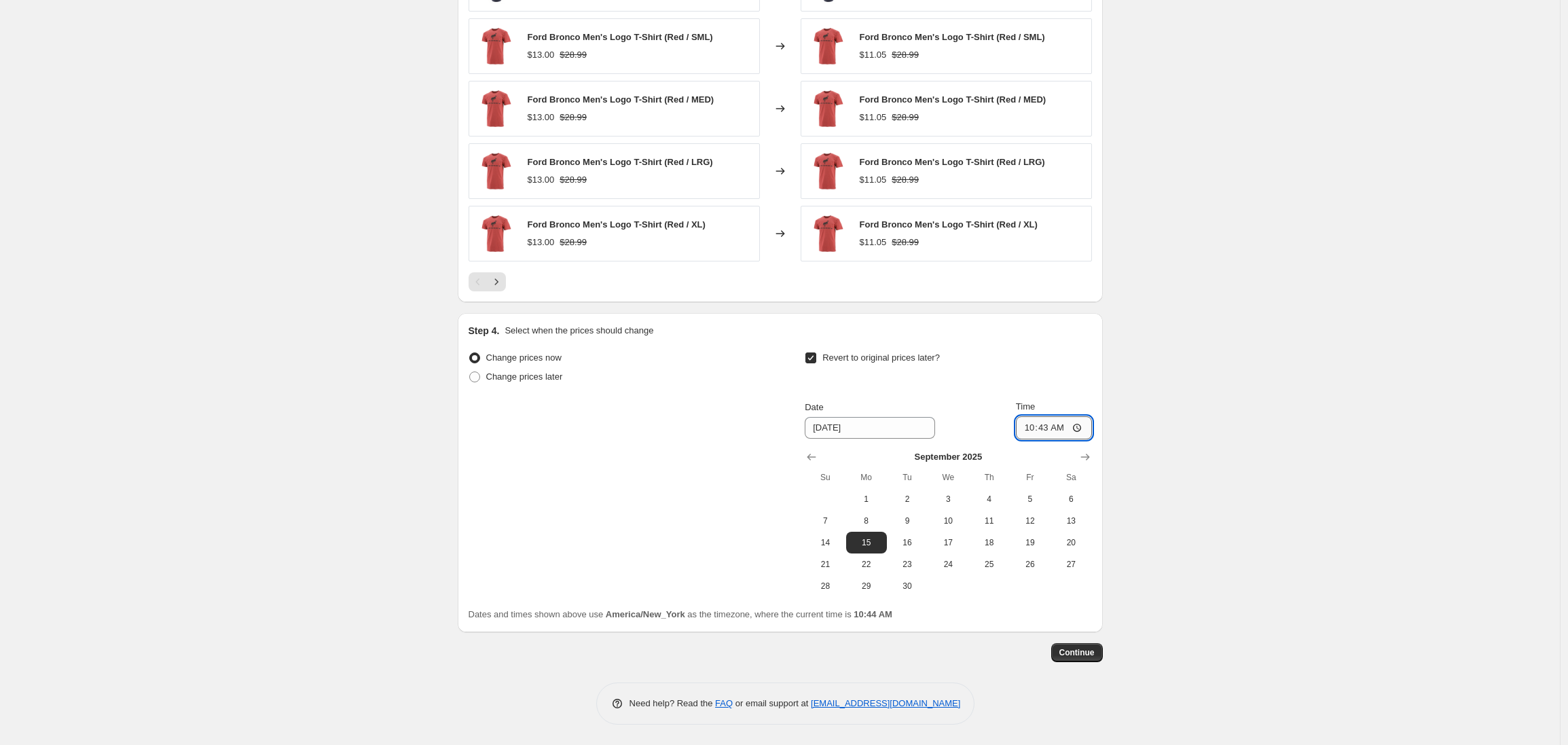
click at [1031, 432] on input "10:43" at bounding box center [1054, 427] width 76 height 23
type input "03:00"
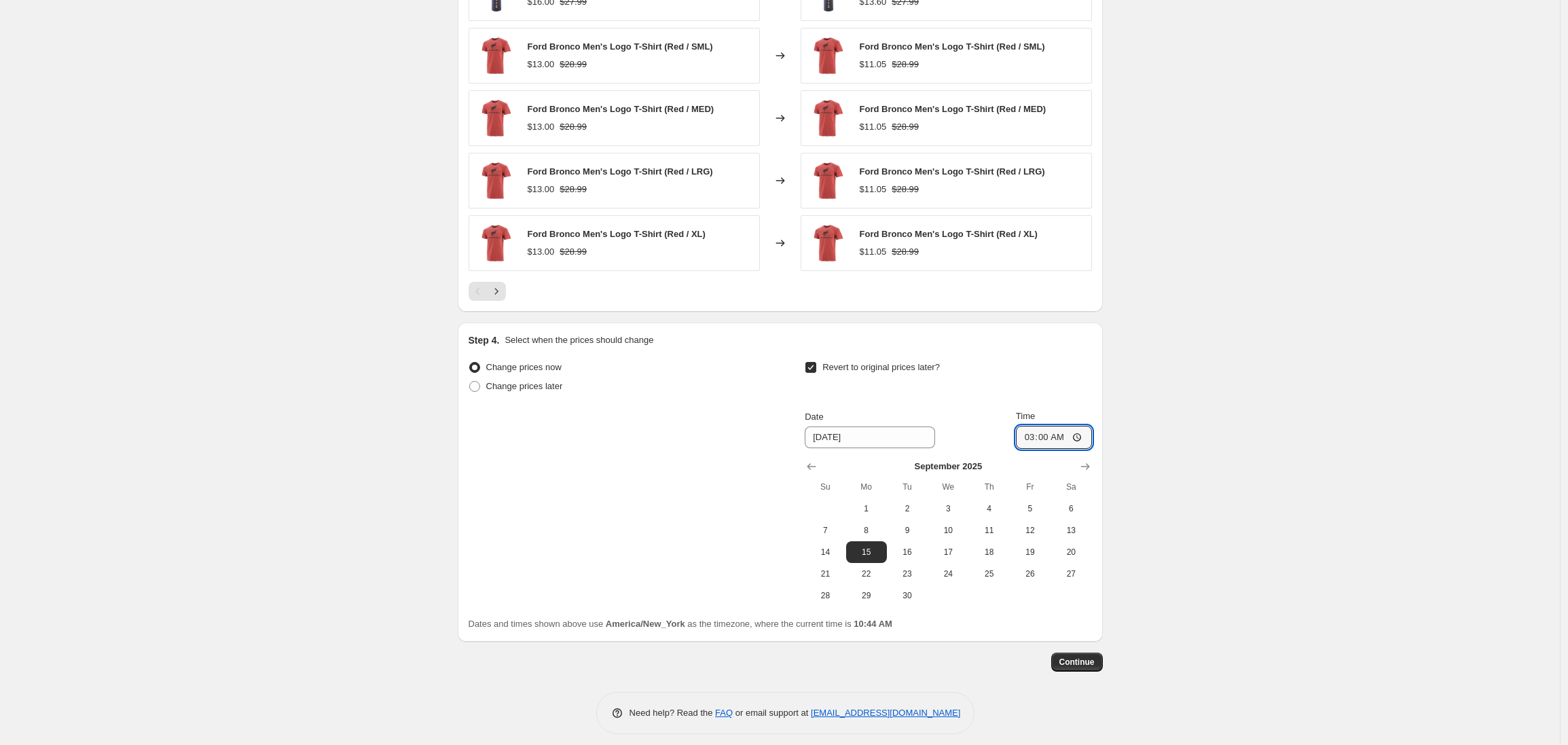
scroll to position [1283, 0]
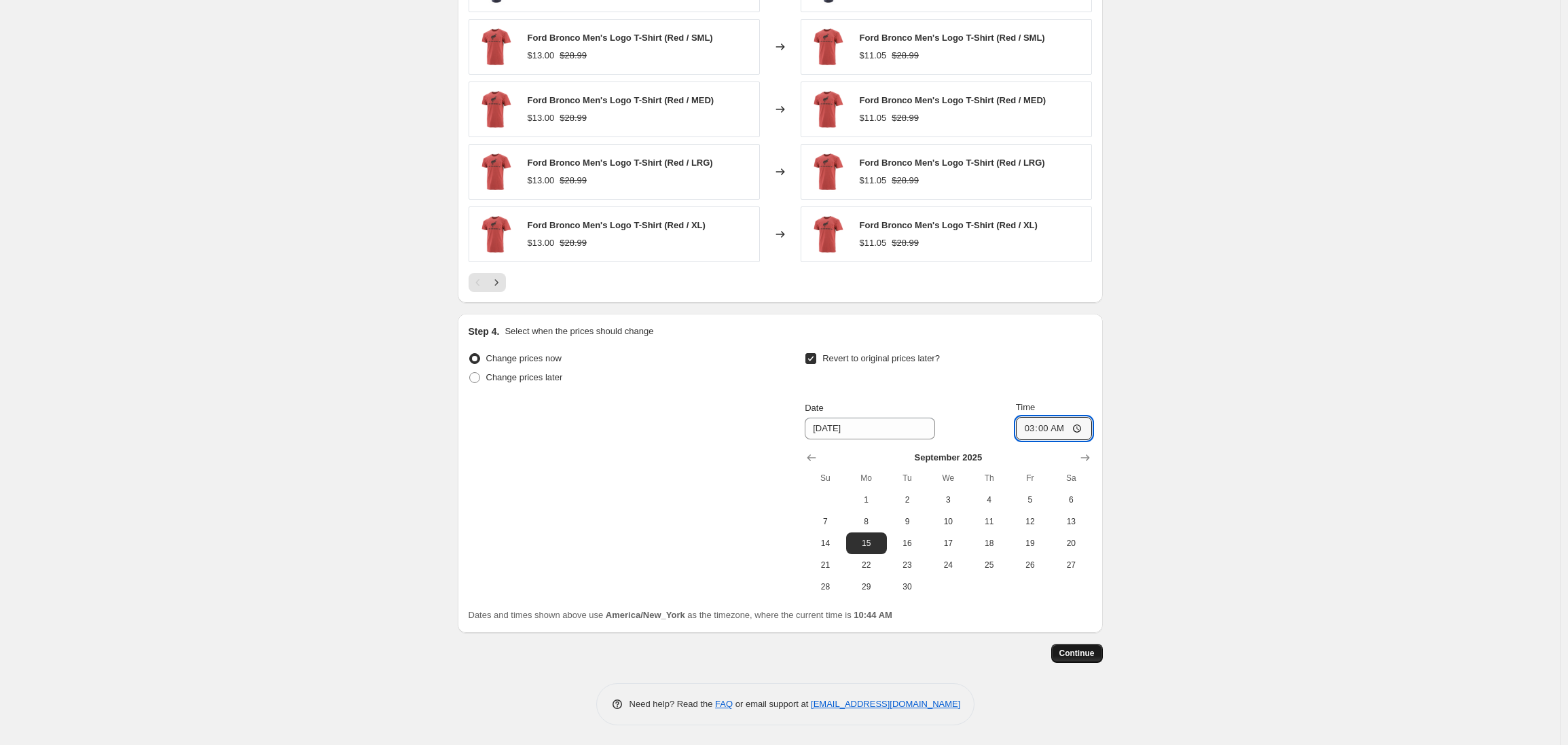
click at [1081, 653] on span "Continue" at bounding box center [1076, 653] width 35 height 11
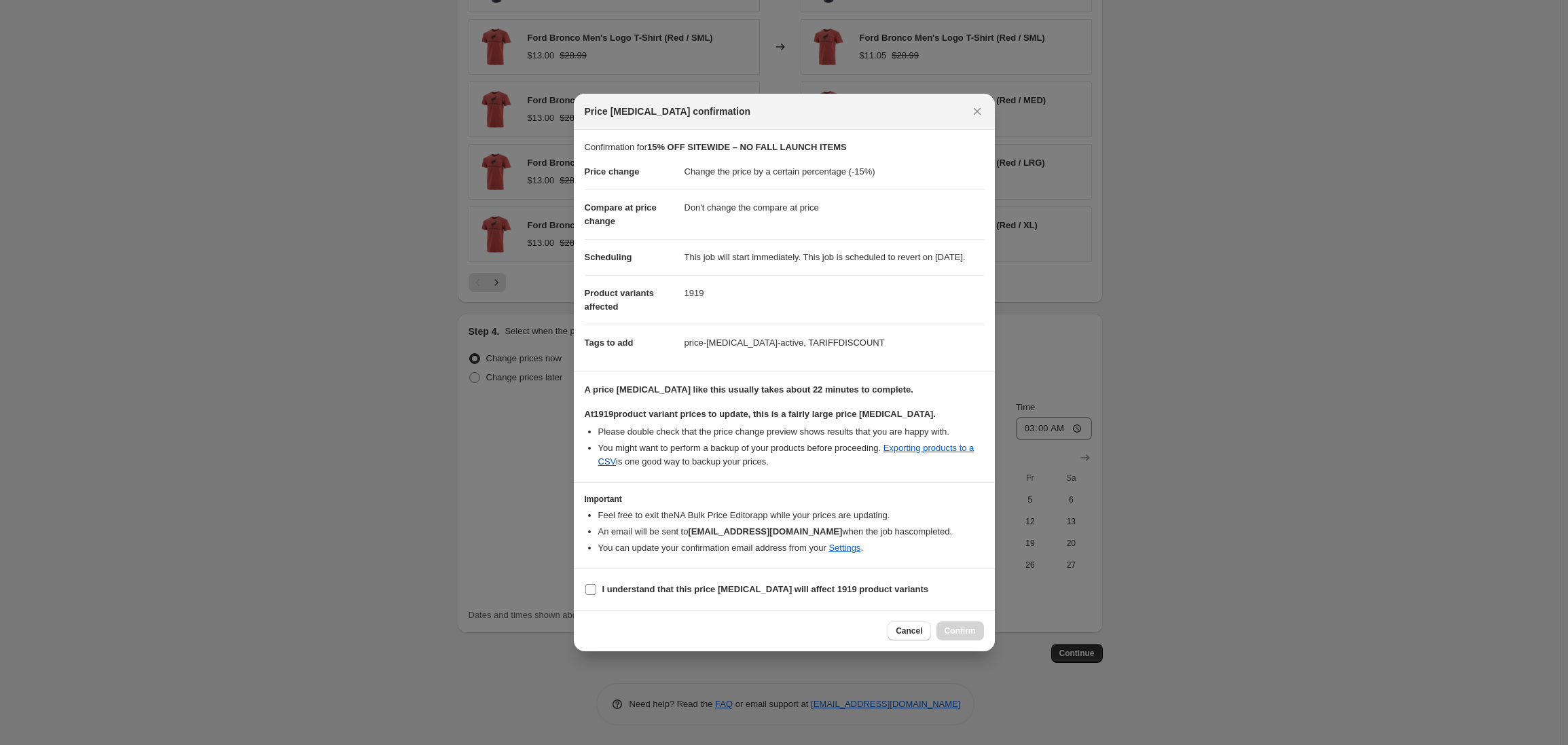
click at [589, 595] on input "I understand that this price change job will affect 1919 product variants" at bounding box center [590, 590] width 11 height 11
checkbox input "true"
click at [944, 635] on span "Confirm" at bounding box center [960, 631] width 31 height 11
